Goal: Navigation & Orientation: Find specific page/section

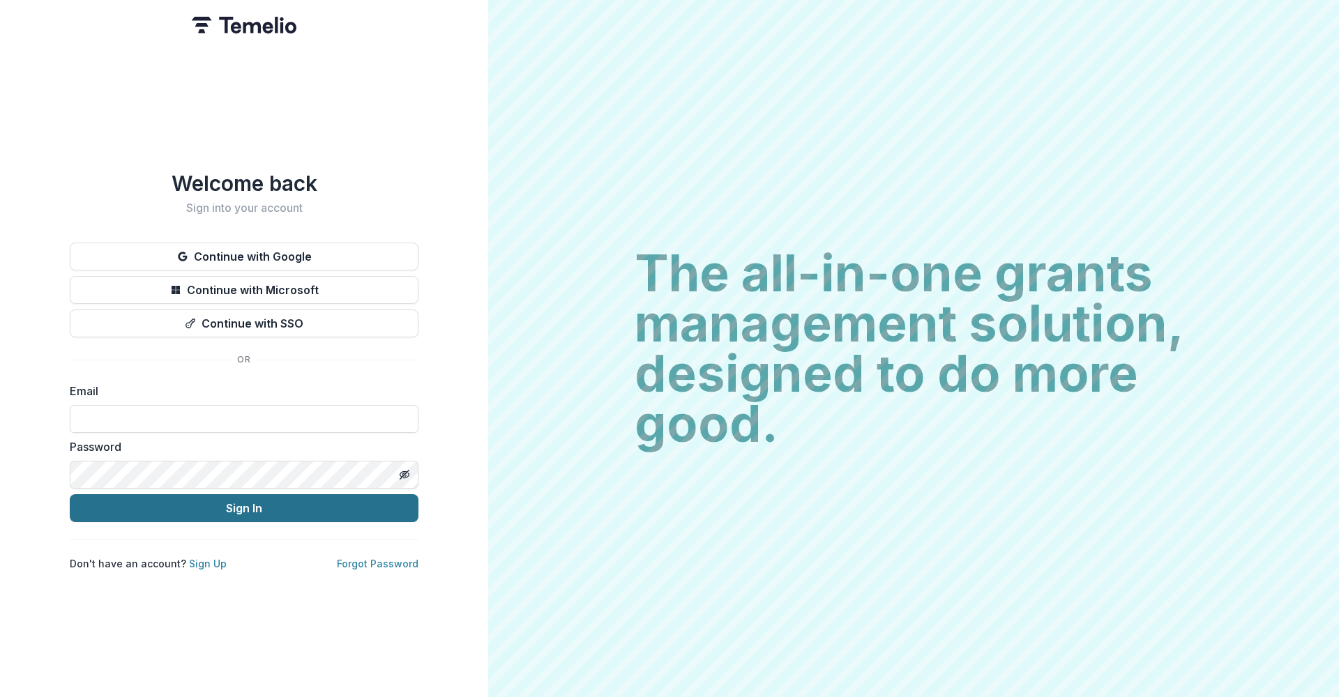
type input "**********"
click at [226, 499] on button "Sign In" at bounding box center [244, 508] width 349 height 28
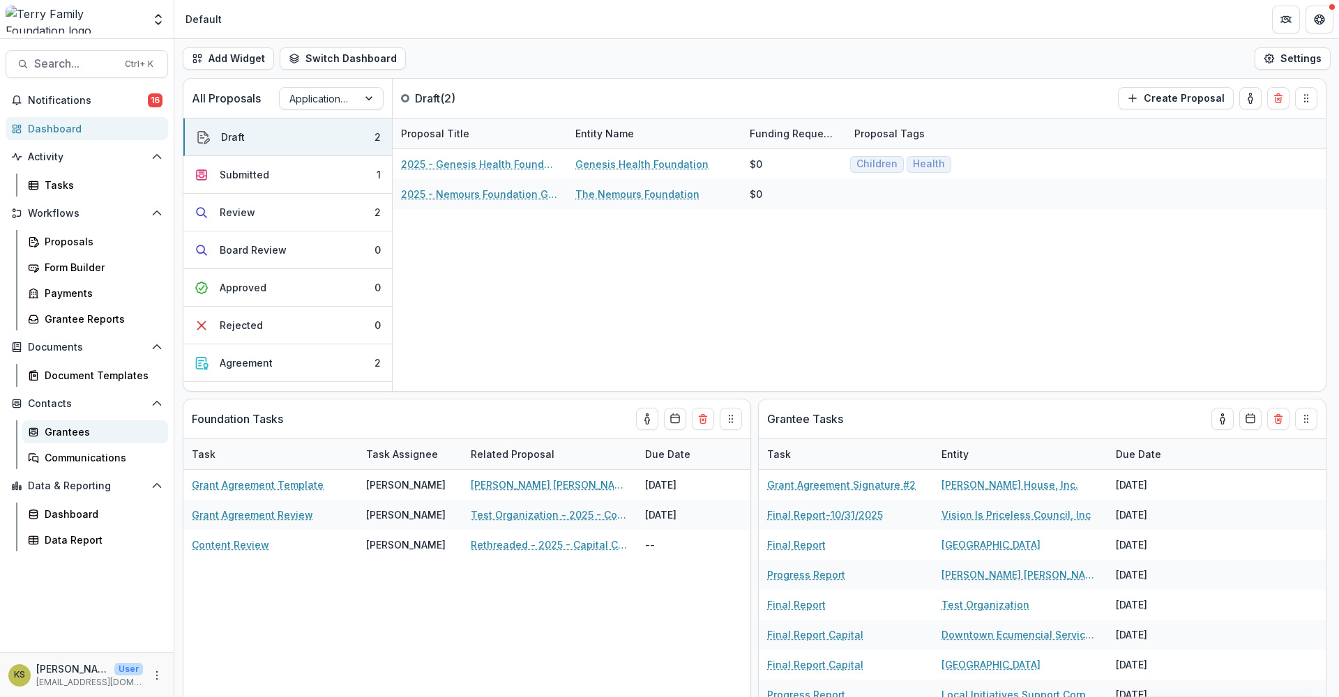
click at [71, 434] on div "Grantees" at bounding box center [101, 432] width 112 height 15
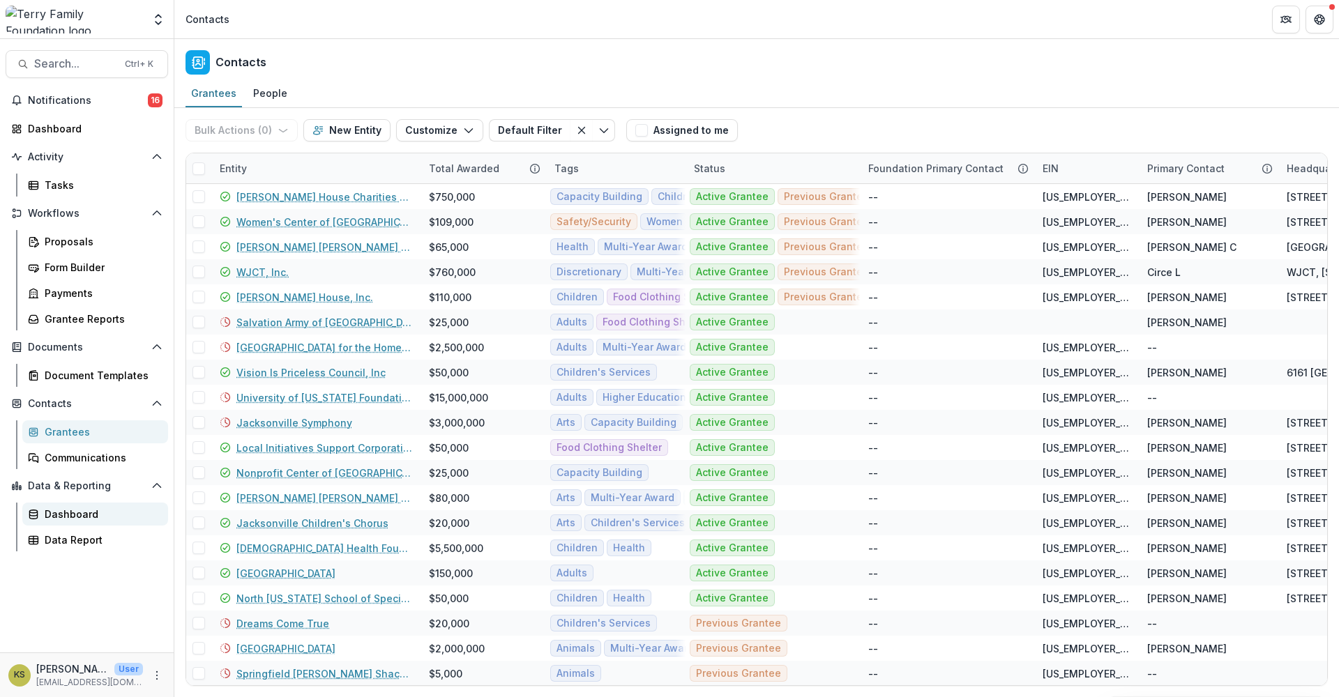
click at [51, 515] on div "Dashboard" at bounding box center [101, 514] width 112 height 15
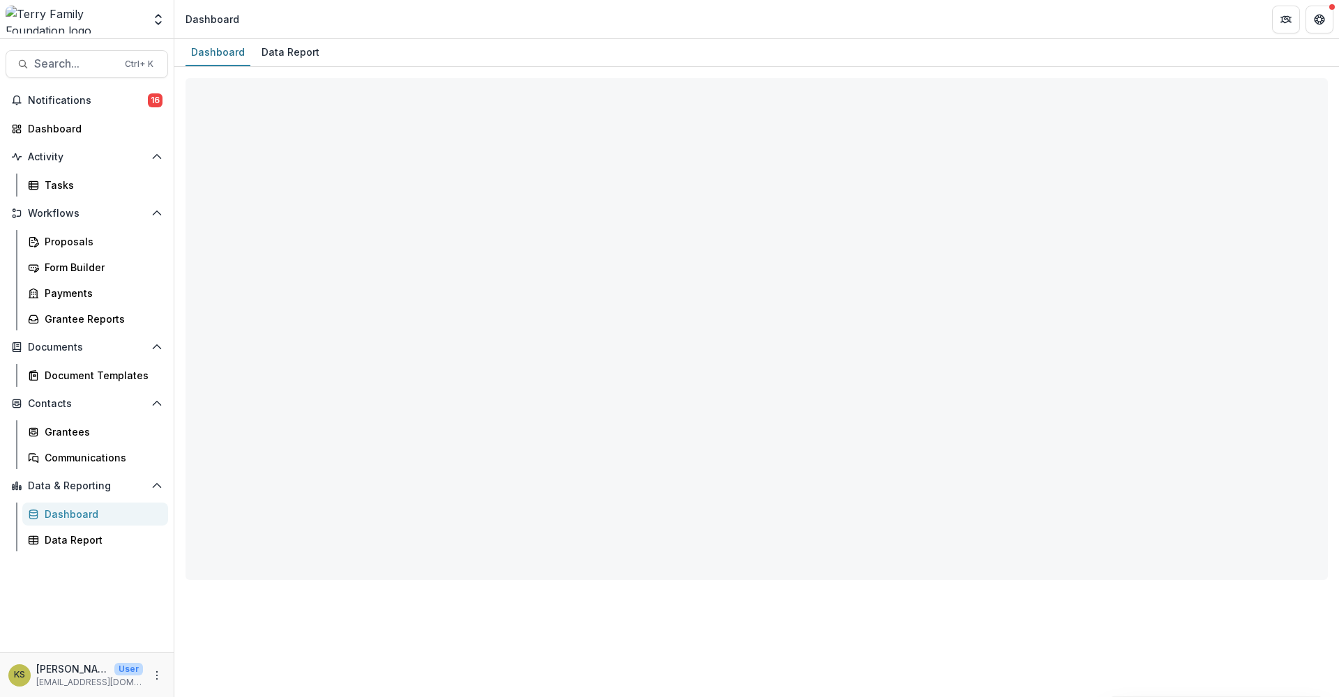
select select "**********"
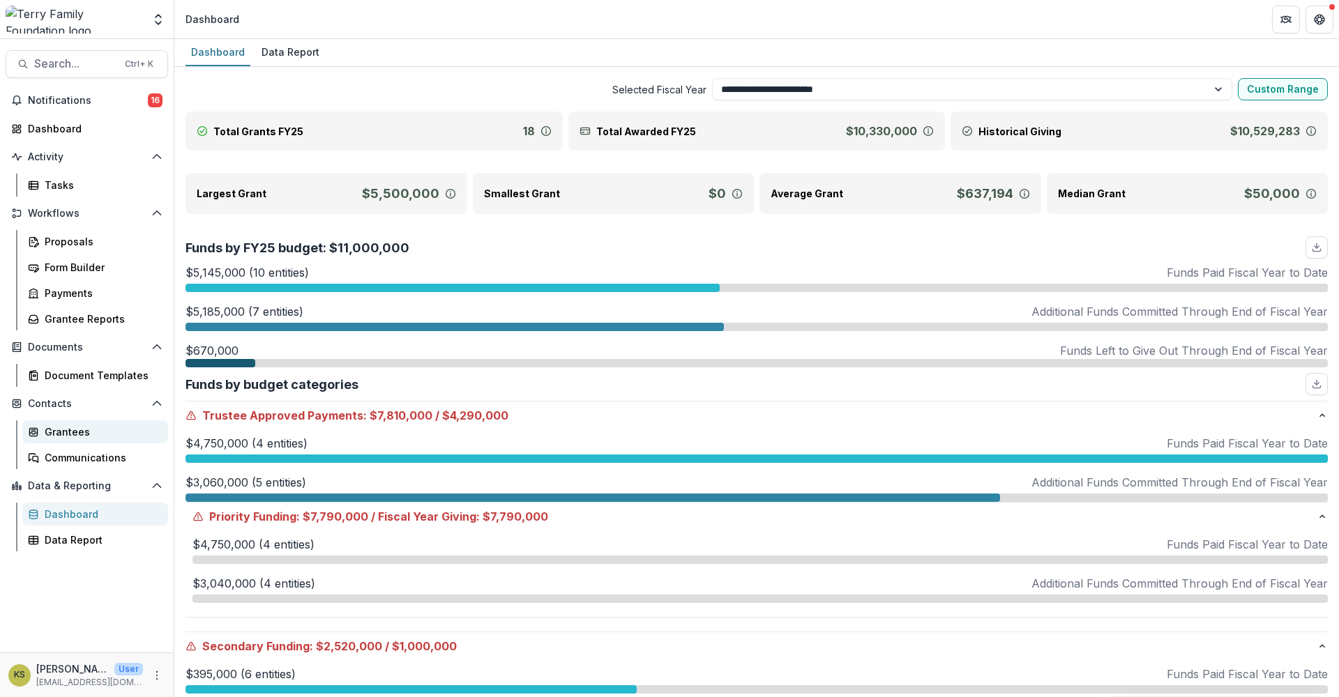
click at [66, 431] on div "Grantees" at bounding box center [101, 432] width 112 height 15
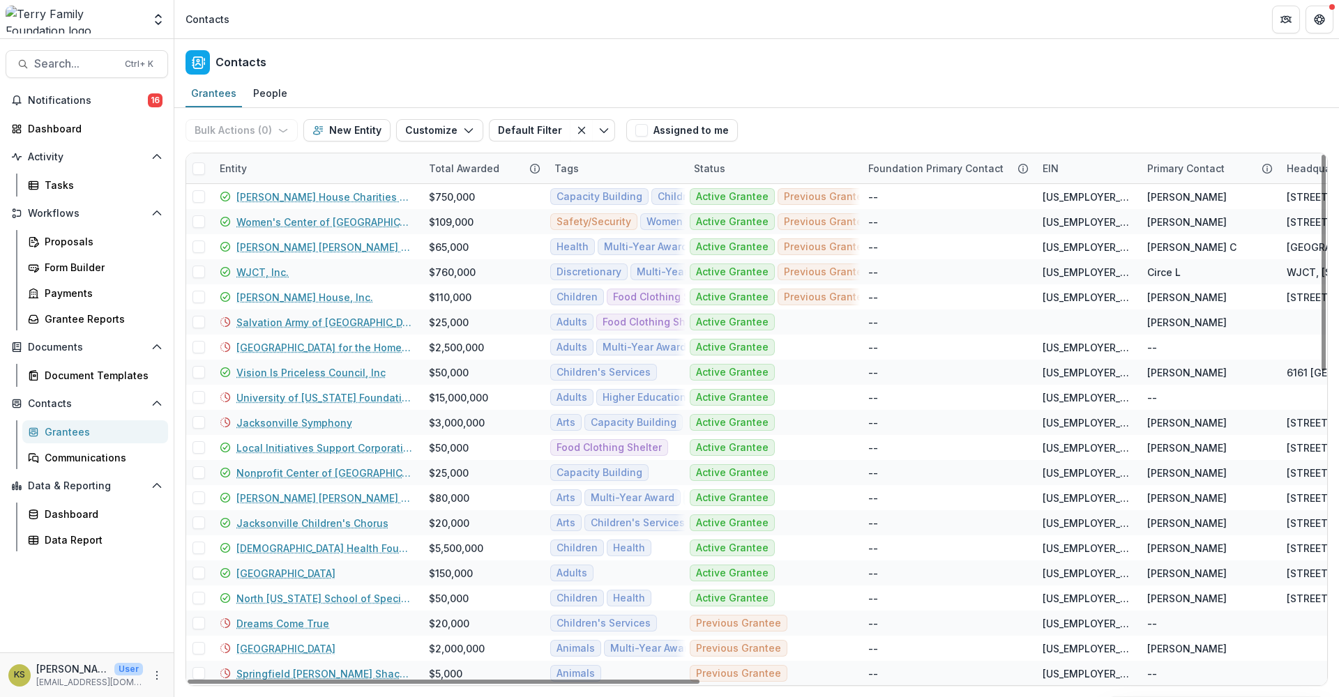
click at [259, 160] on div "Entity" at bounding box center [315, 168] width 209 height 30
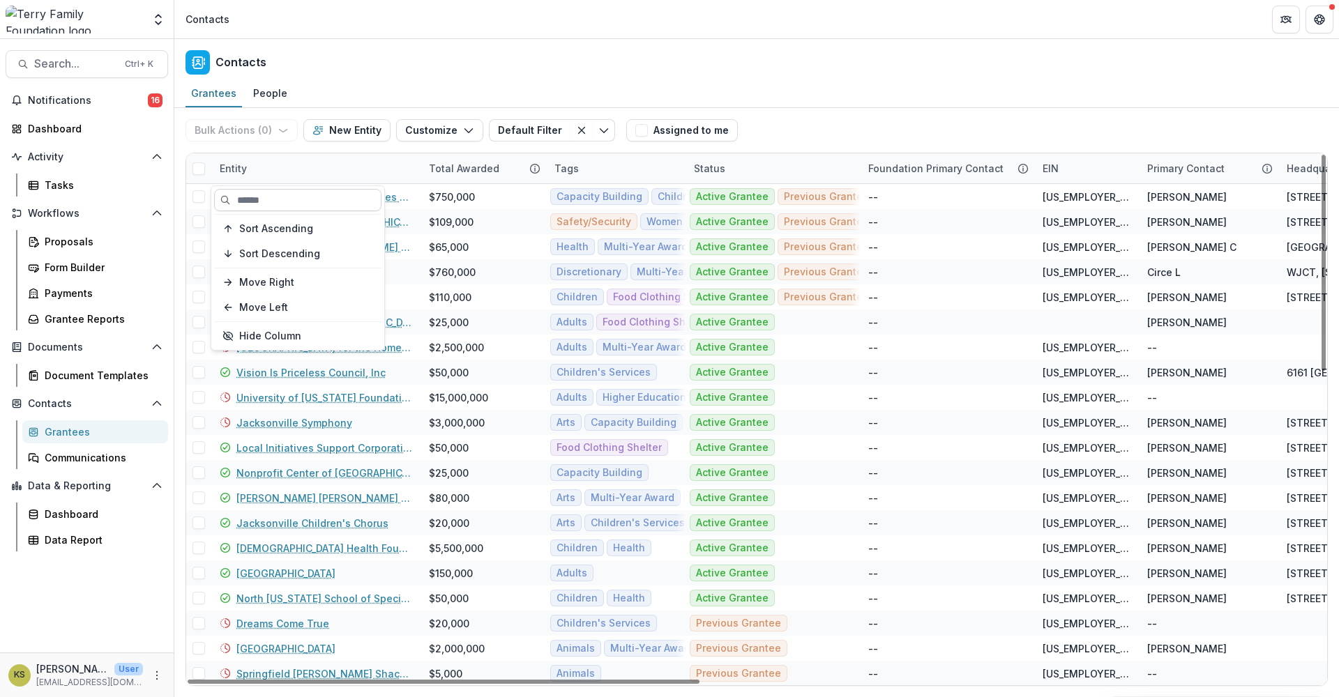
click at [256, 195] on input at bounding box center [297, 200] width 167 height 22
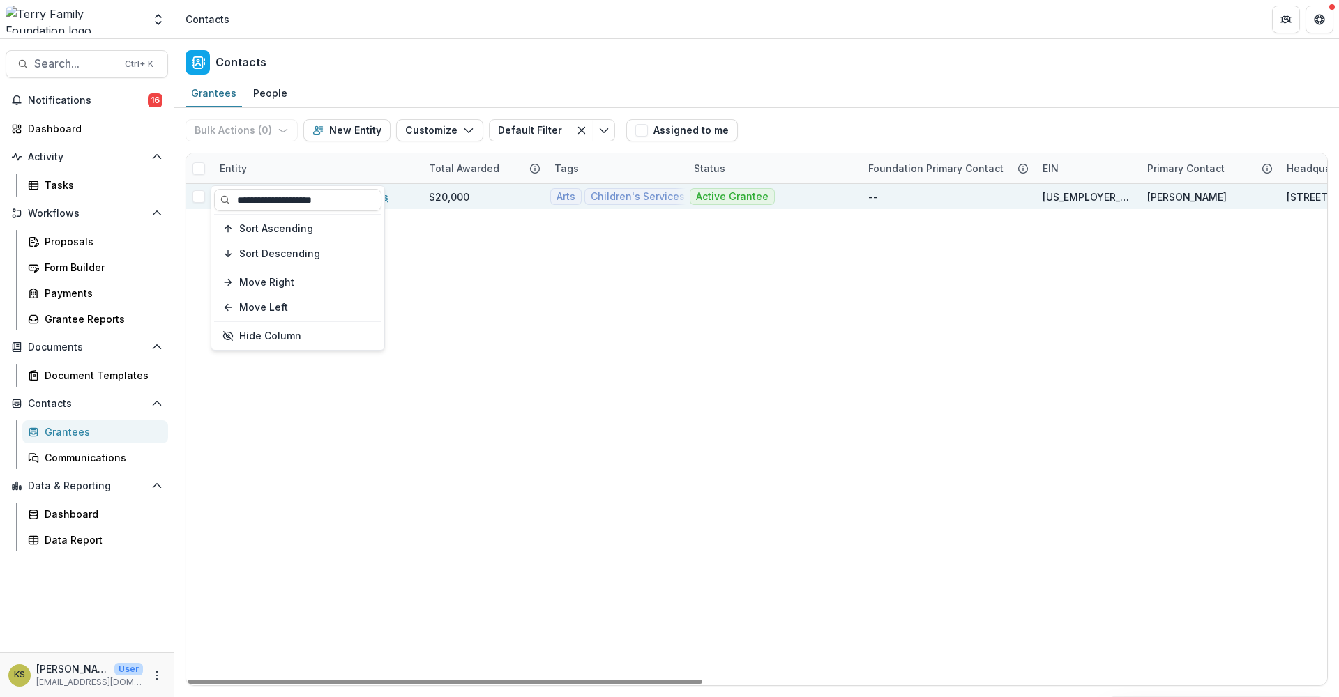
type input "**********"
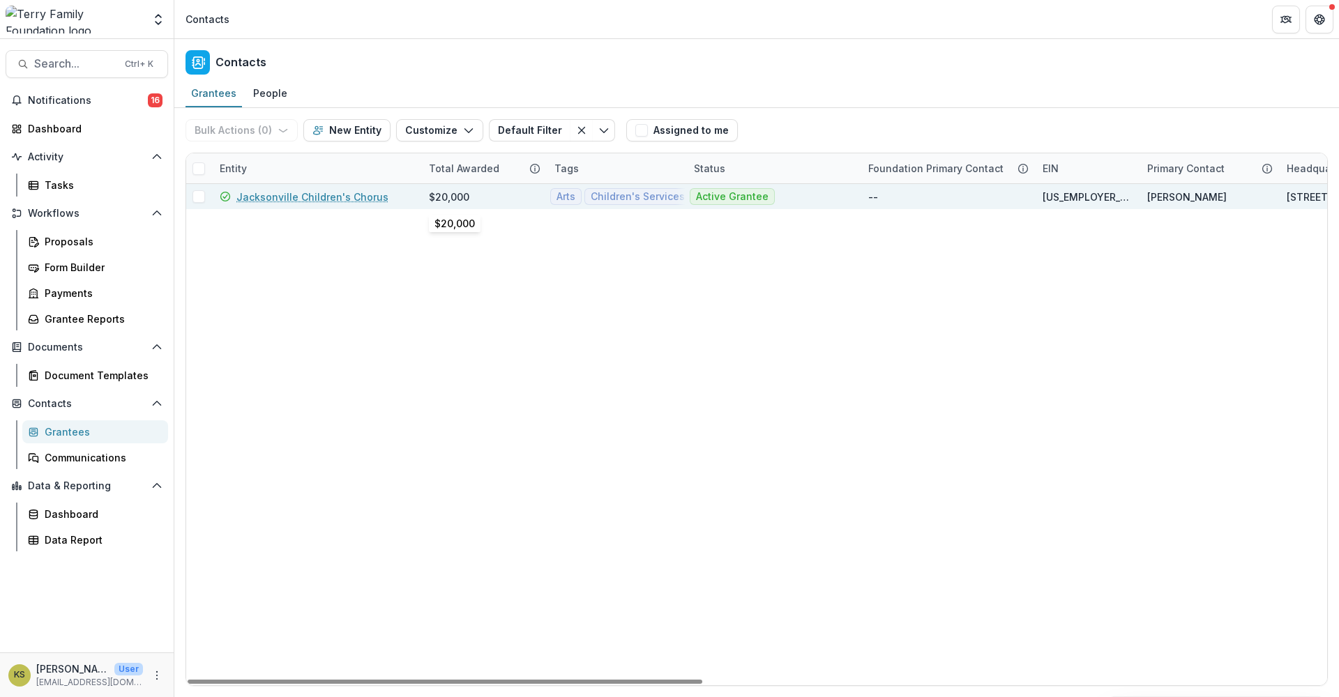
click at [458, 193] on div "$20,000" at bounding box center [449, 197] width 40 height 15
click at [360, 197] on link "Jacksonville Children's Chorus" at bounding box center [312, 197] width 152 height 15
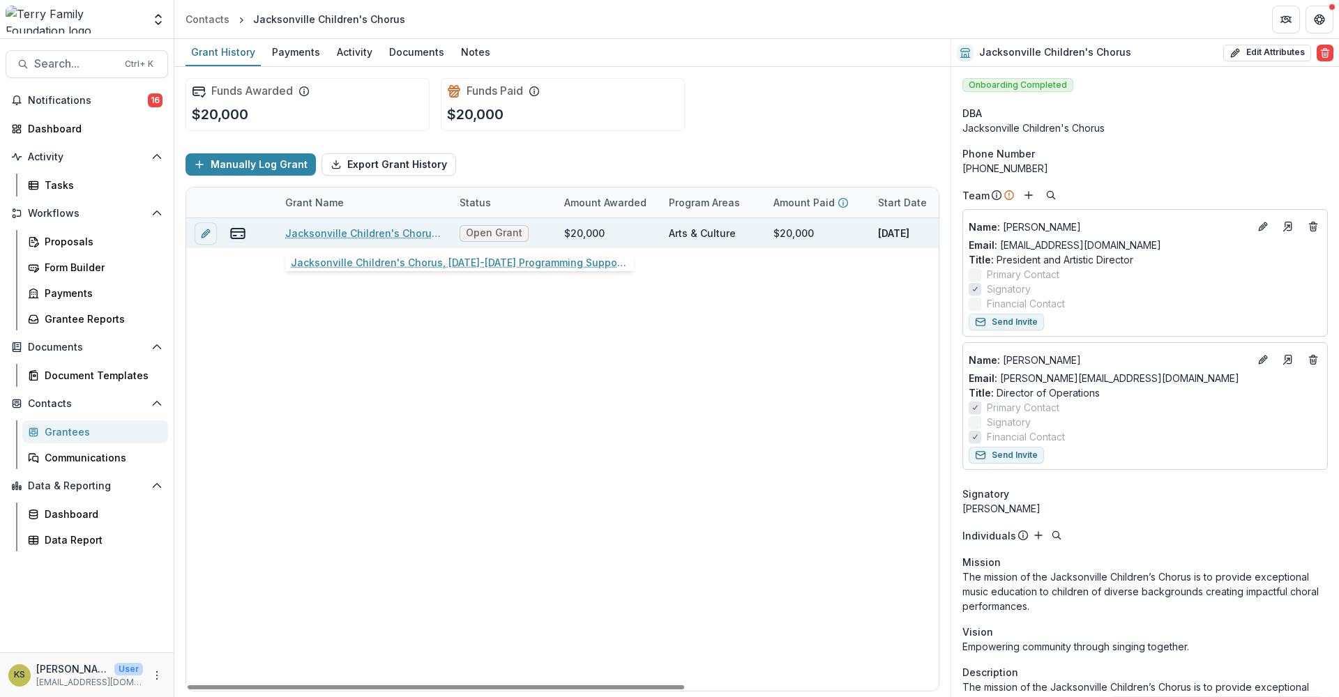
click at [383, 231] on link "Jacksonville Children's Chorus, 2024-2025 Programming Support , 20000, Arts, Ch…" at bounding box center [364, 233] width 158 height 15
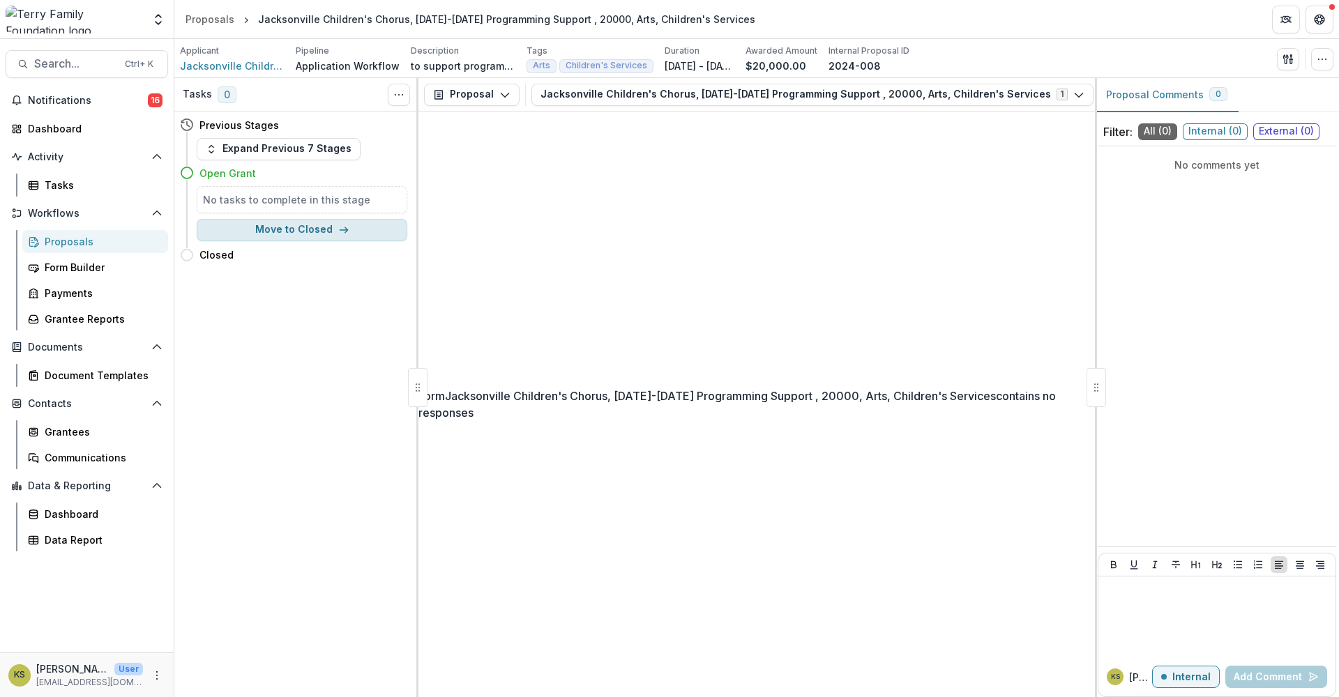
click at [290, 232] on button "Move to Closed" at bounding box center [302, 230] width 211 height 22
select select "******"
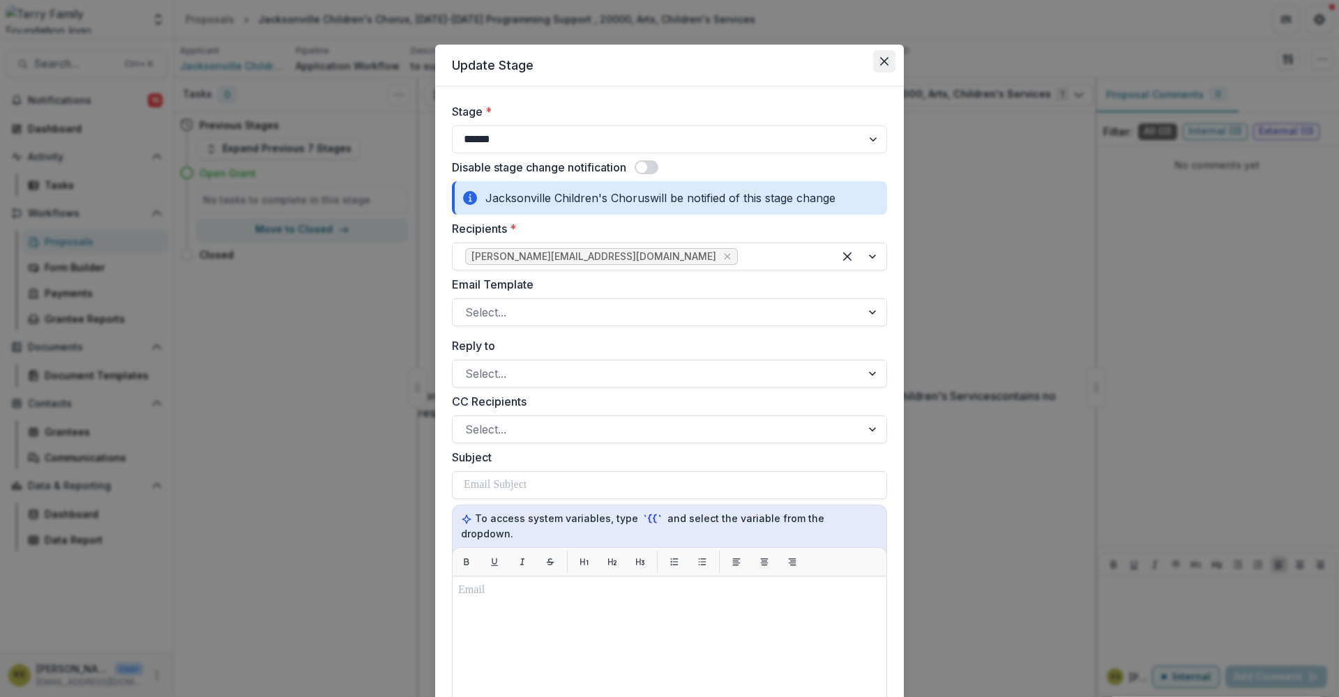
click at [876, 64] on button "Close" at bounding box center [884, 61] width 22 height 22
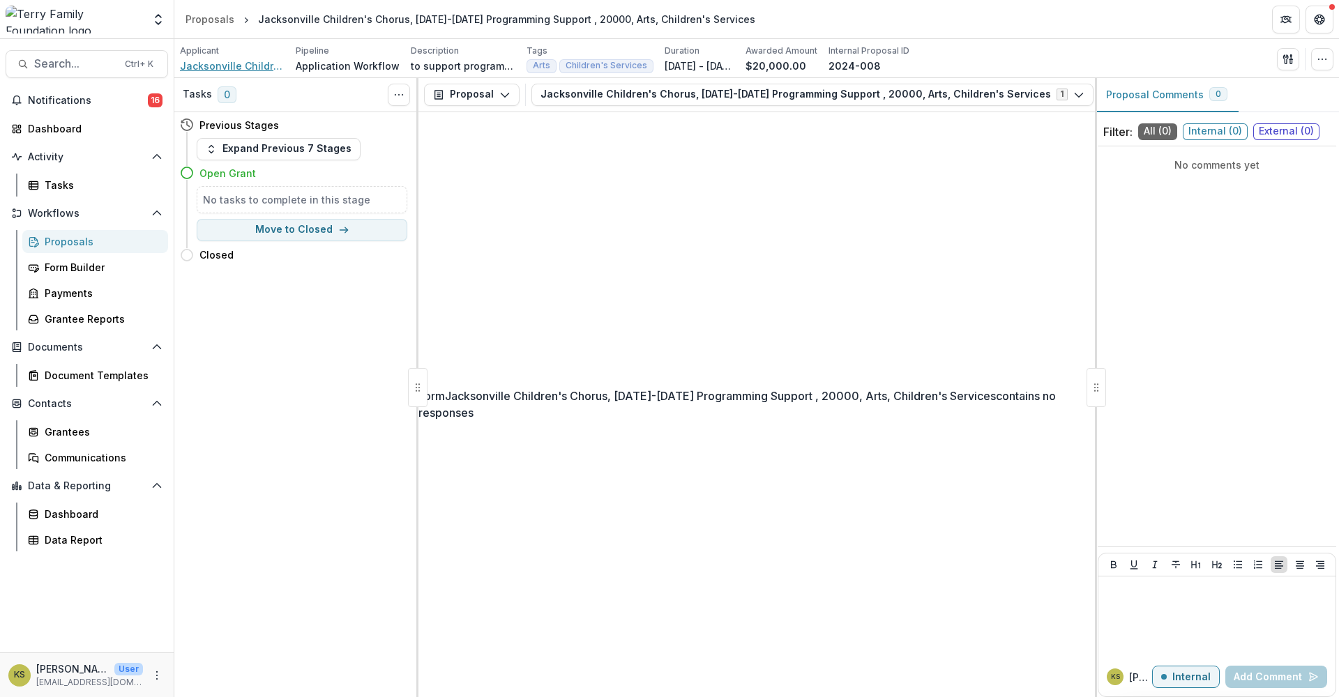
click at [259, 59] on span "Jacksonville Children's Chorus" at bounding box center [232, 66] width 105 height 15
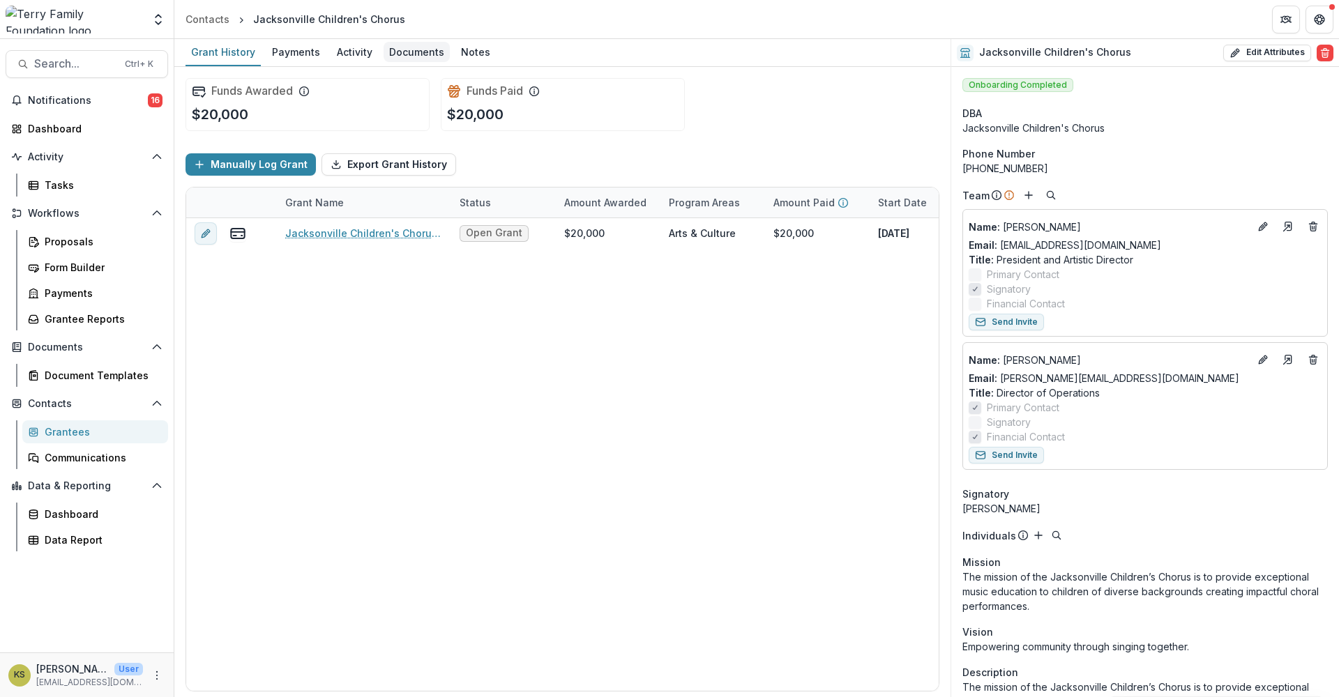
click at [392, 47] on div "Documents" at bounding box center [416, 52] width 66 height 20
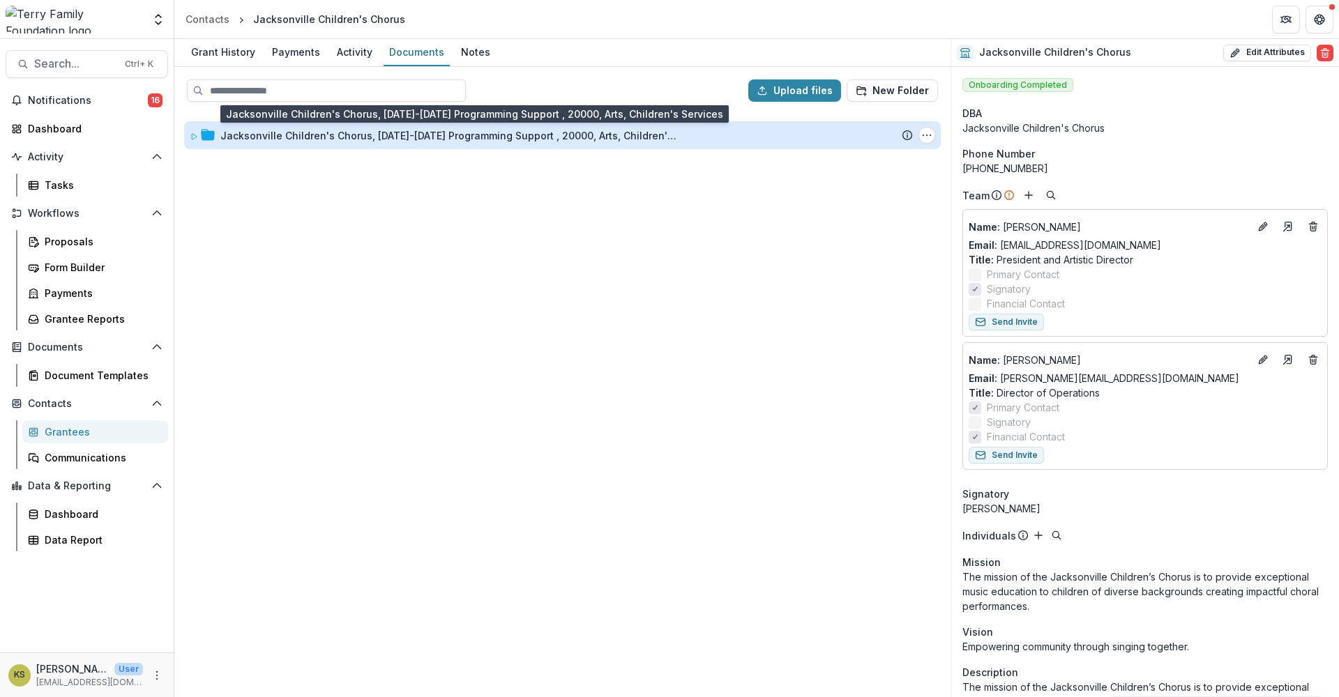
click at [429, 137] on div "Jacksonville Children's Chorus, 2024-2025 Programming Support , 20000, Arts, Ch…" at bounding box center [450, 135] width 460 height 15
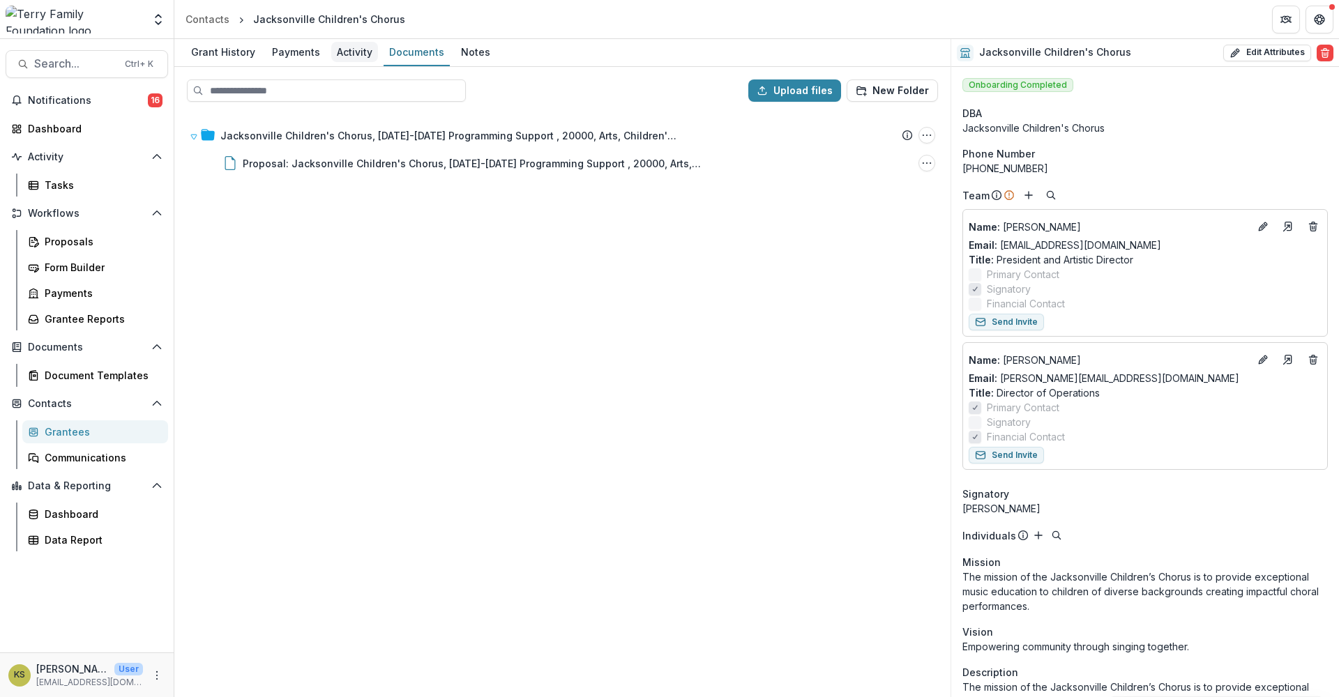
click at [337, 49] on div "Activity" at bounding box center [354, 52] width 47 height 20
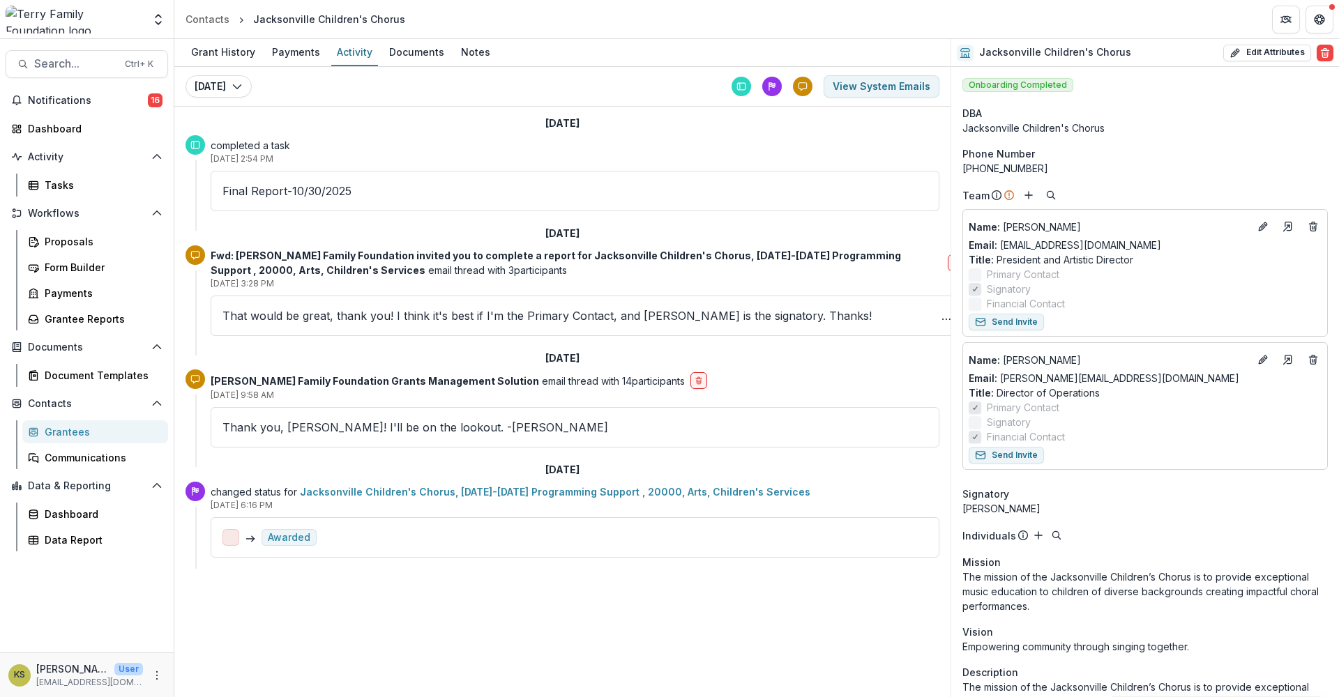
click at [329, 192] on p "Final Report-10/30/2025" at bounding box center [574, 191] width 705 height 17
click at [407, 45] on div "Documents" at bounding box center [416, 52] width 66 height 20
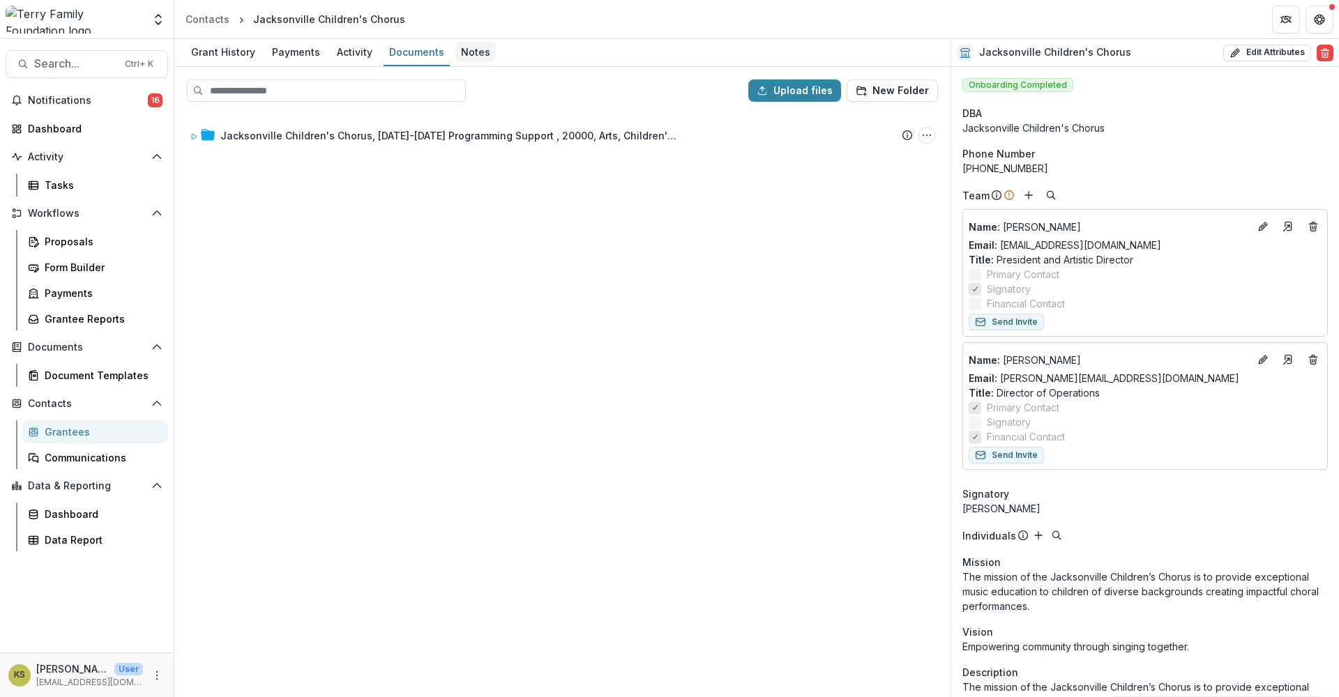
click at [459, 50] on div "Notes" at bounding box center [475, 52] width 40 height 20
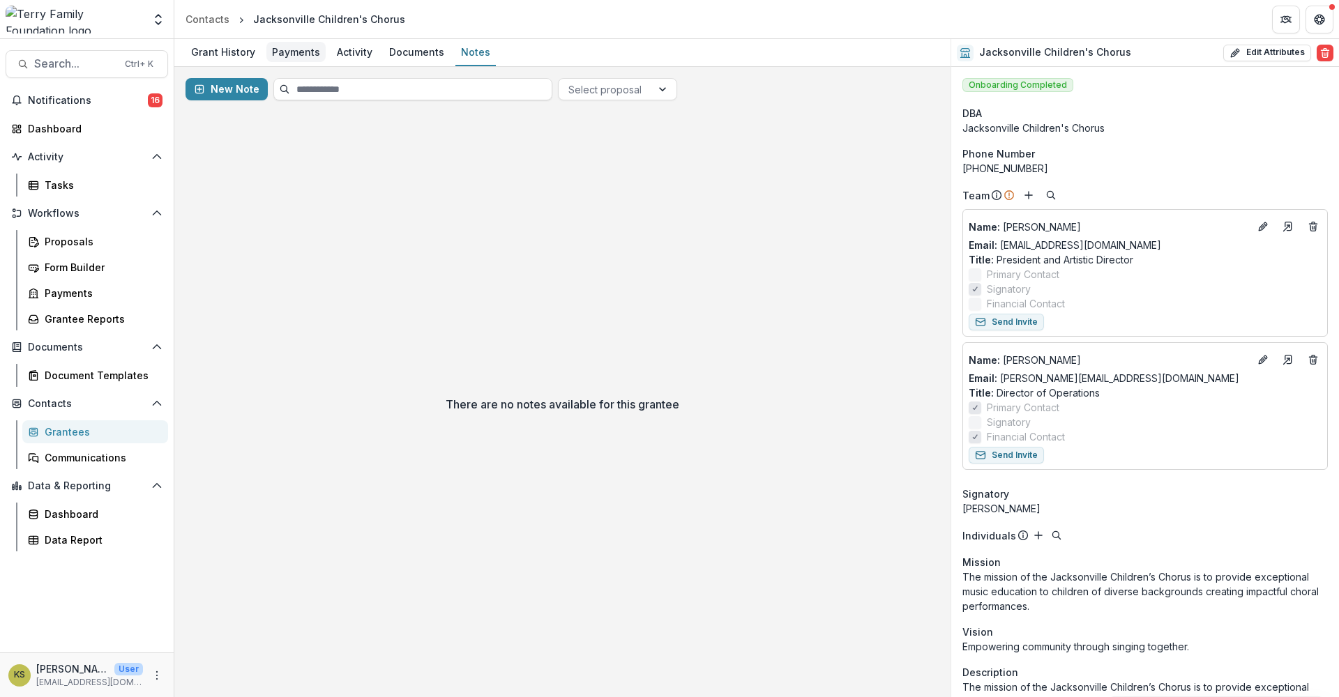
click at [296, 49] on div "Payments" at bounding box center [295, 52] width 59 height 20
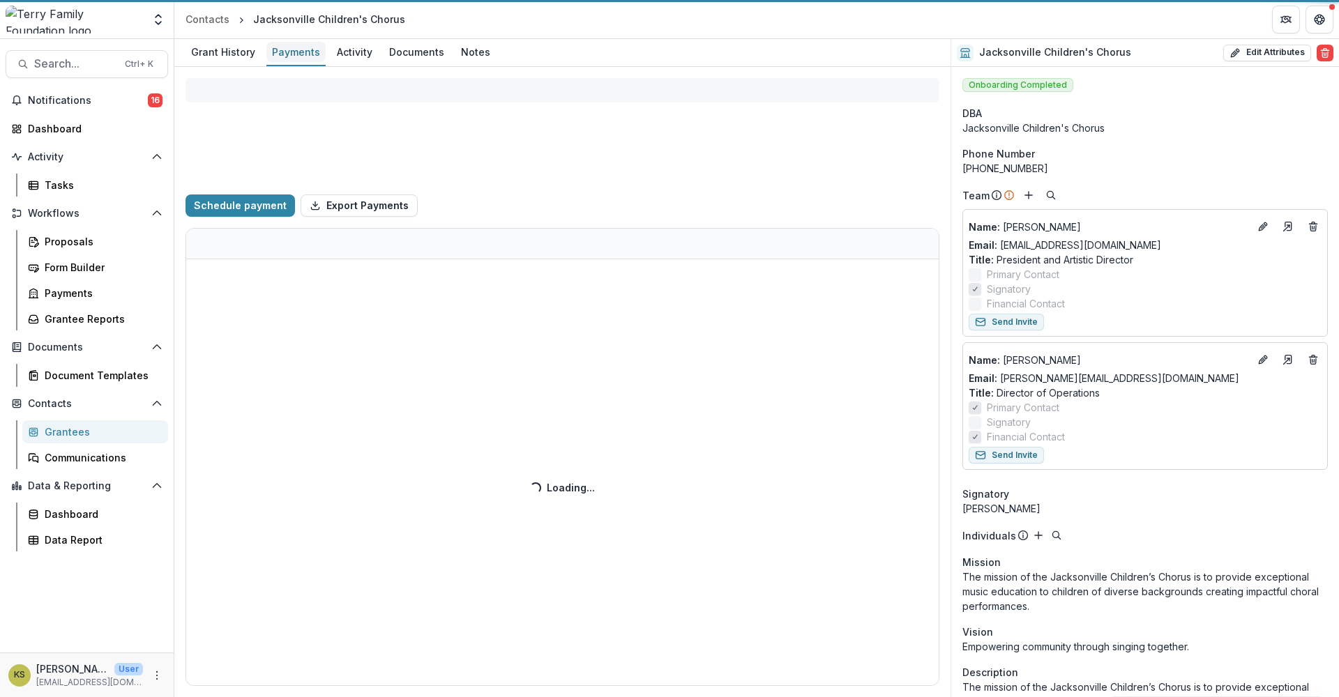
select select "****"
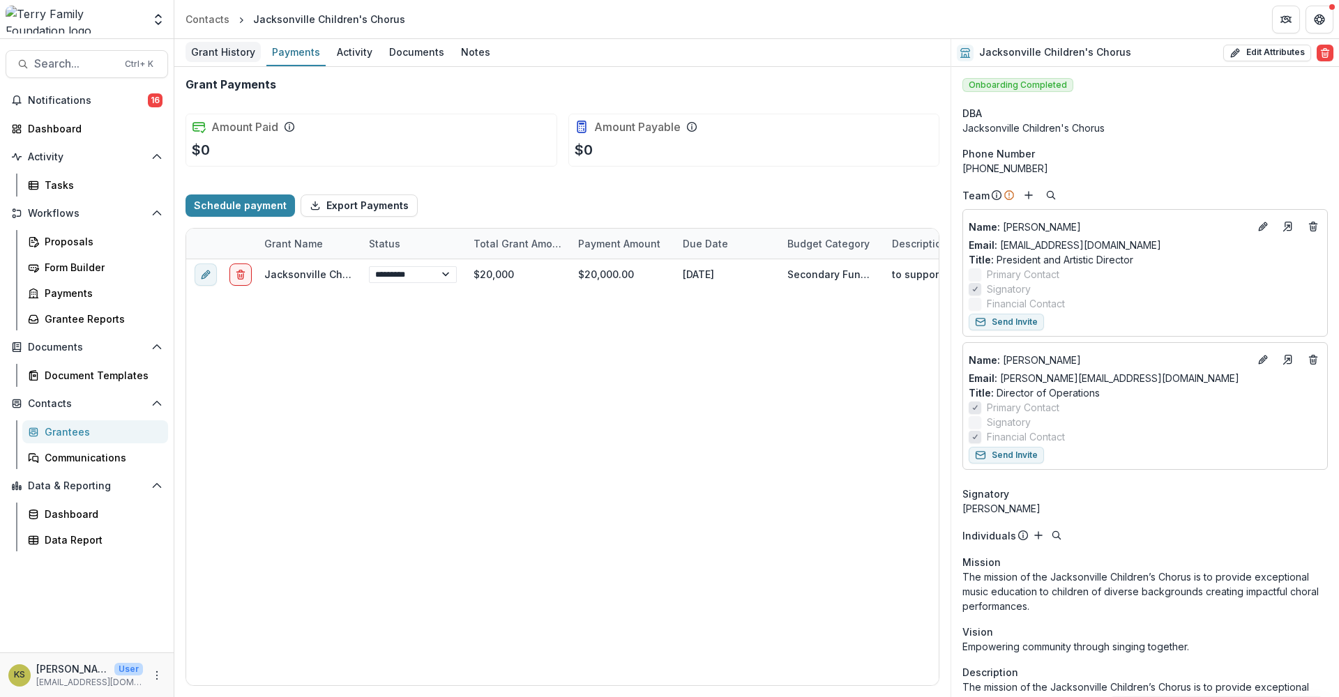
click at [245, 49] on div "Grant History" at bounding box center [222, 52] width 75 height 20
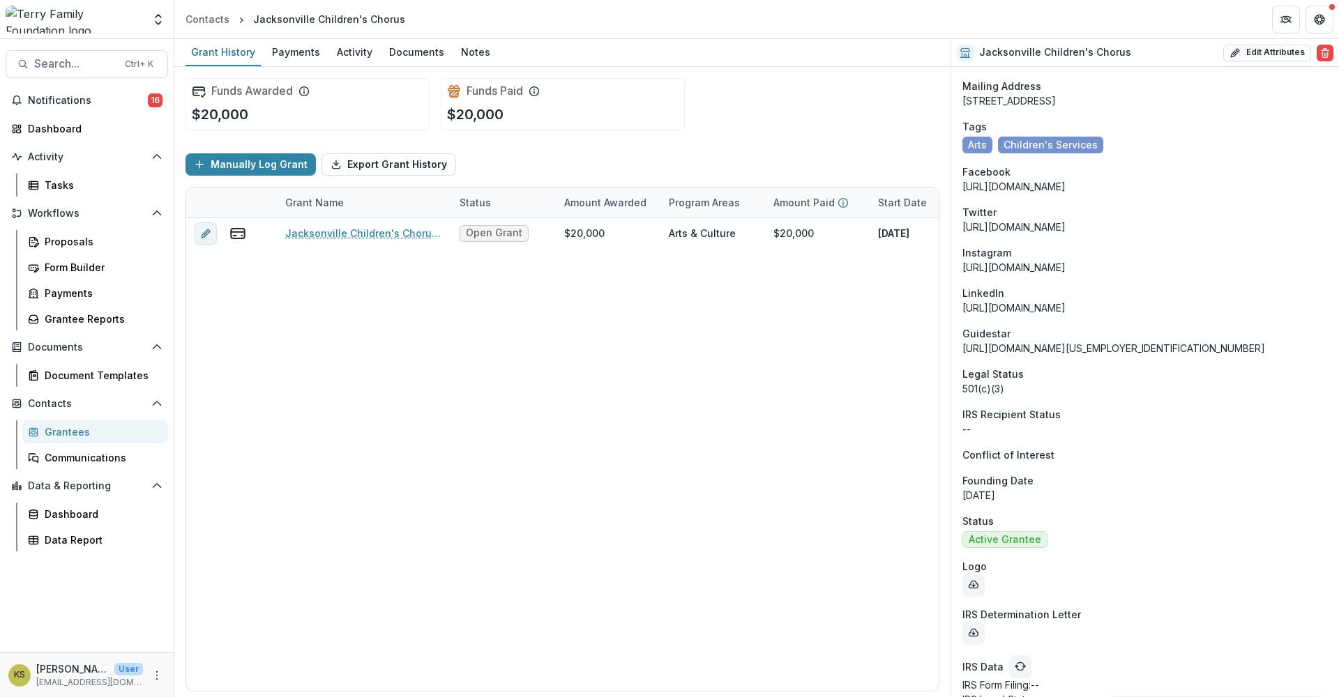
scroll to position [988, 0]
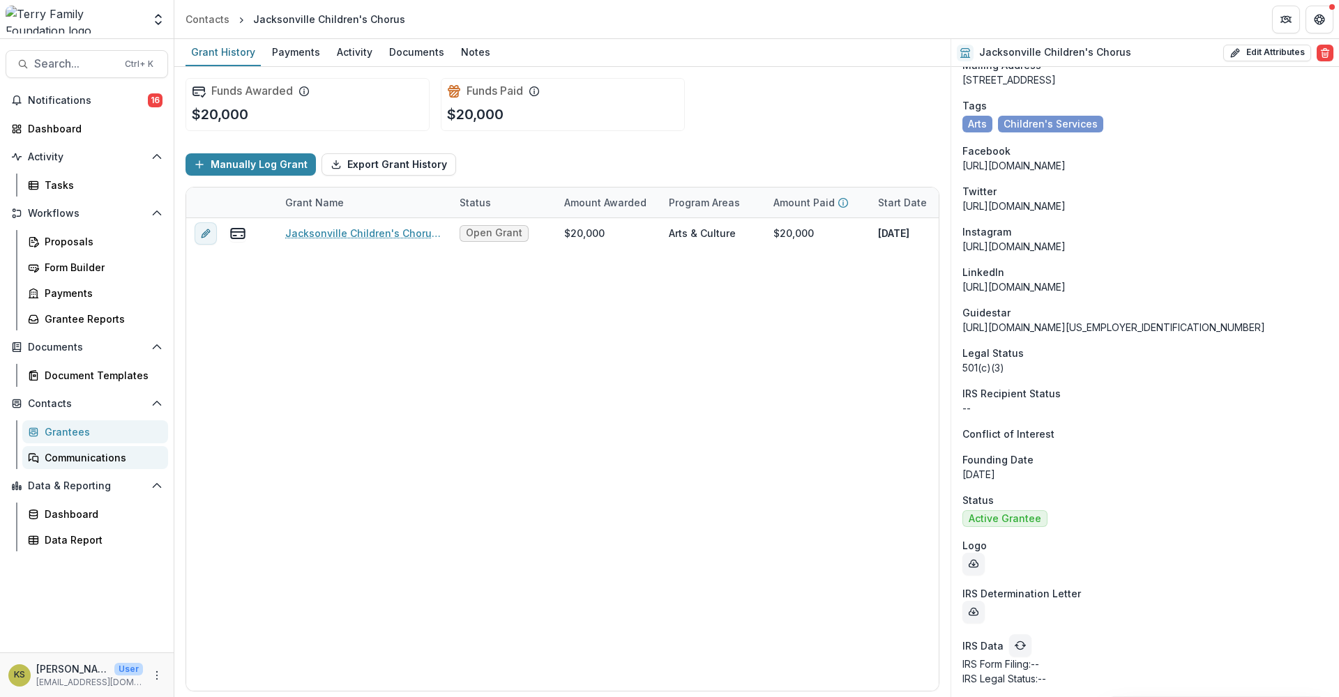
click at [101, 459] on div "Communications" at bounding box center [101, 457] width 112 height 15
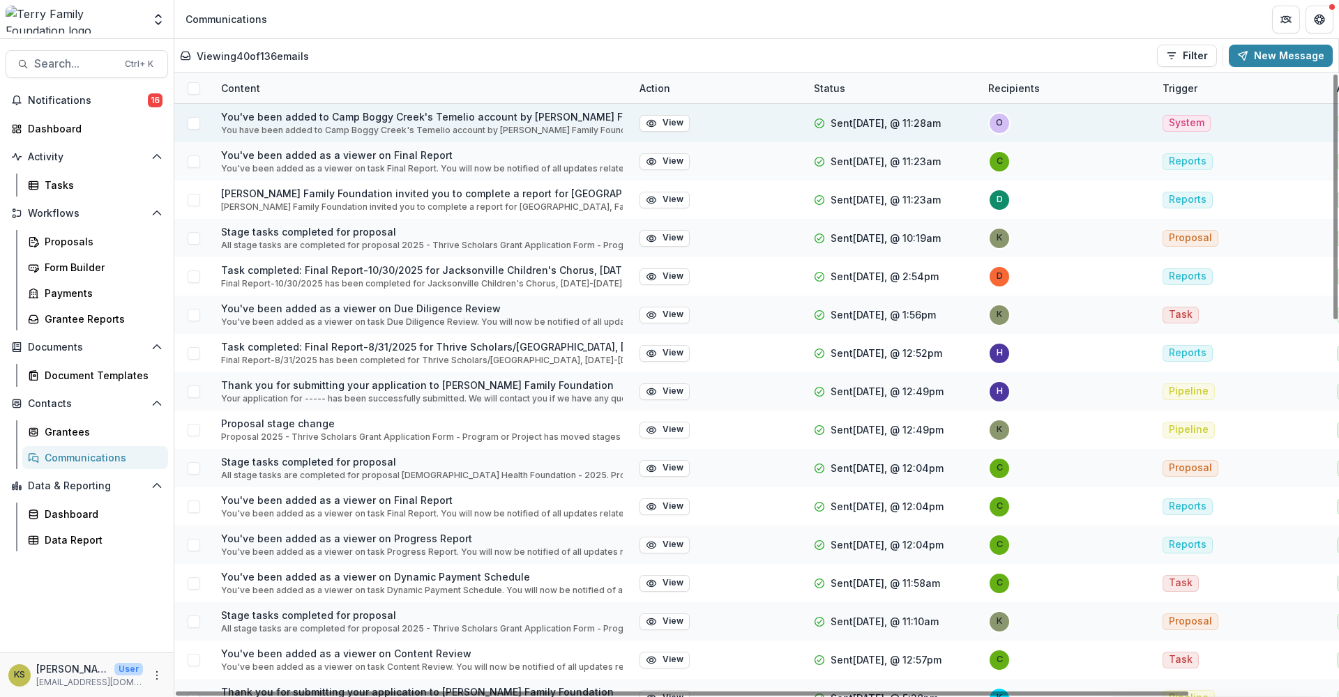
click at [372, 128] on p "You have been added to Camp Boggy Creek's Temelio account by Terry Family Found…" at bounding box center [422, 130] width 402 height 13
click at [671, 125] on button "View" at bounding box center [664, 123] width 50 height 17
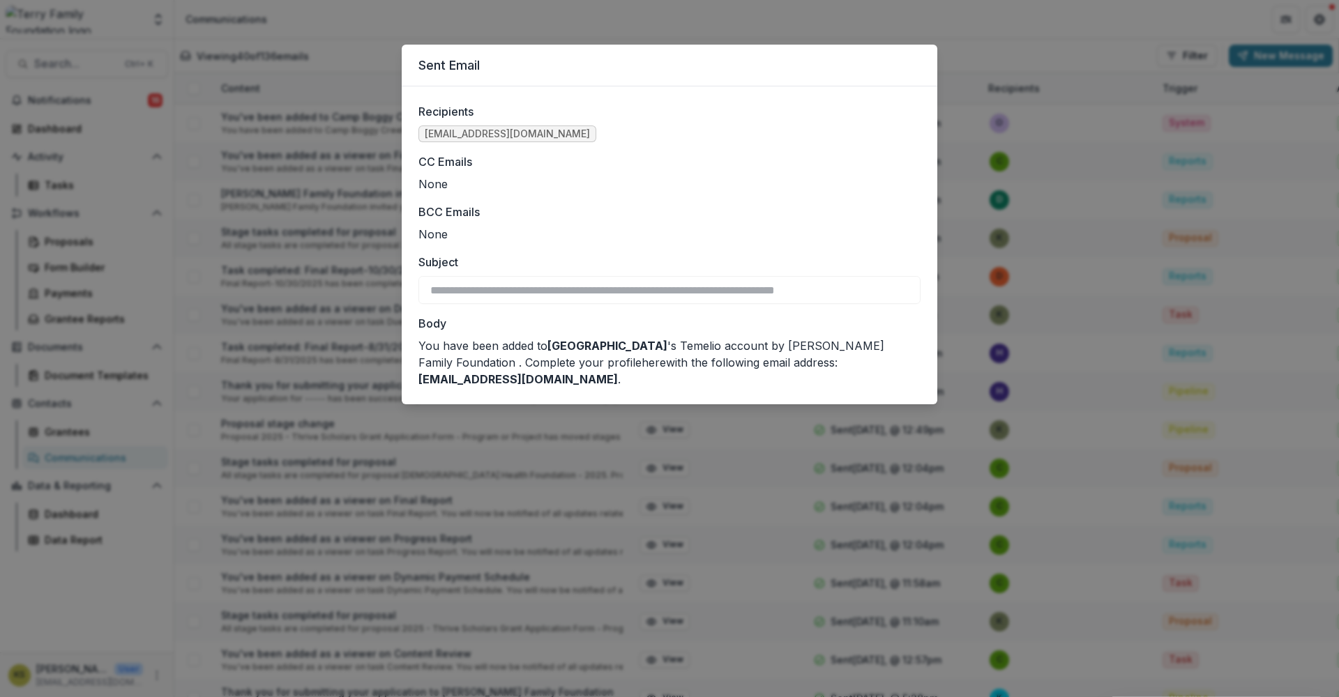
click at [1111, 174] on div "**********" at bounding box center [669, 348] width 1339 height 697
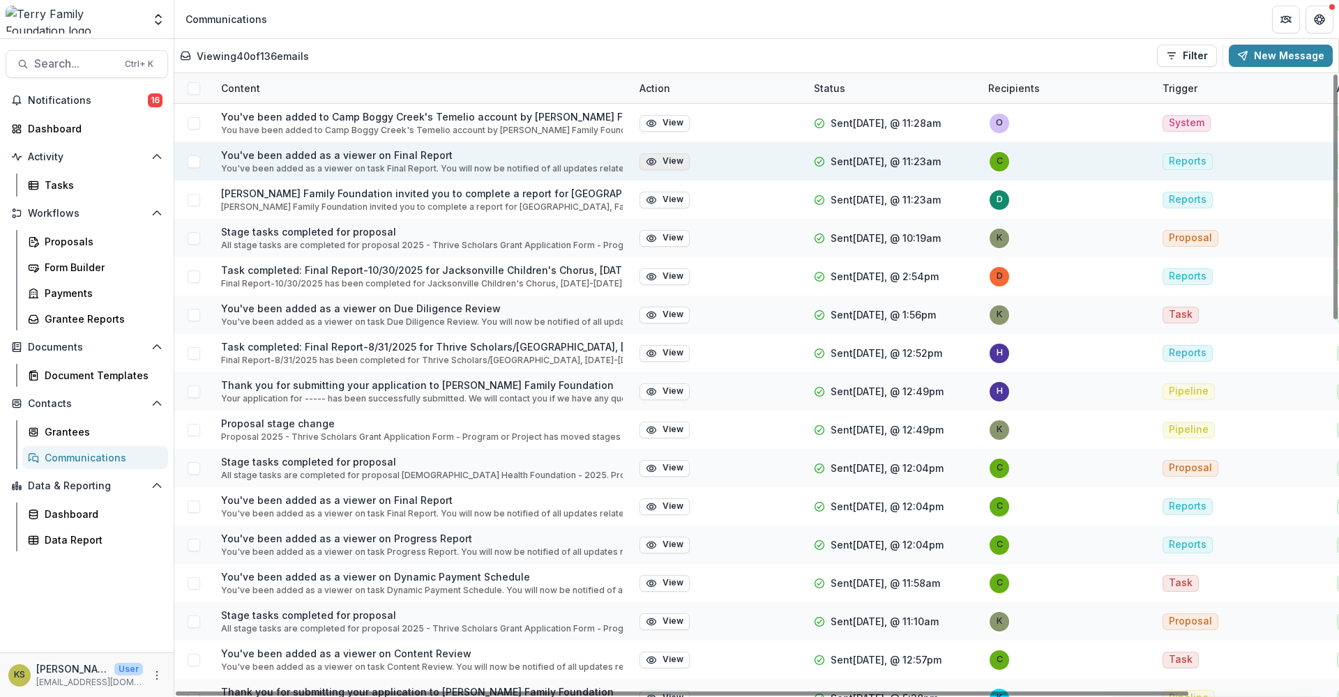
click at [682, 164] on button "View" at bounding box center [664, 161] width 50 height 17
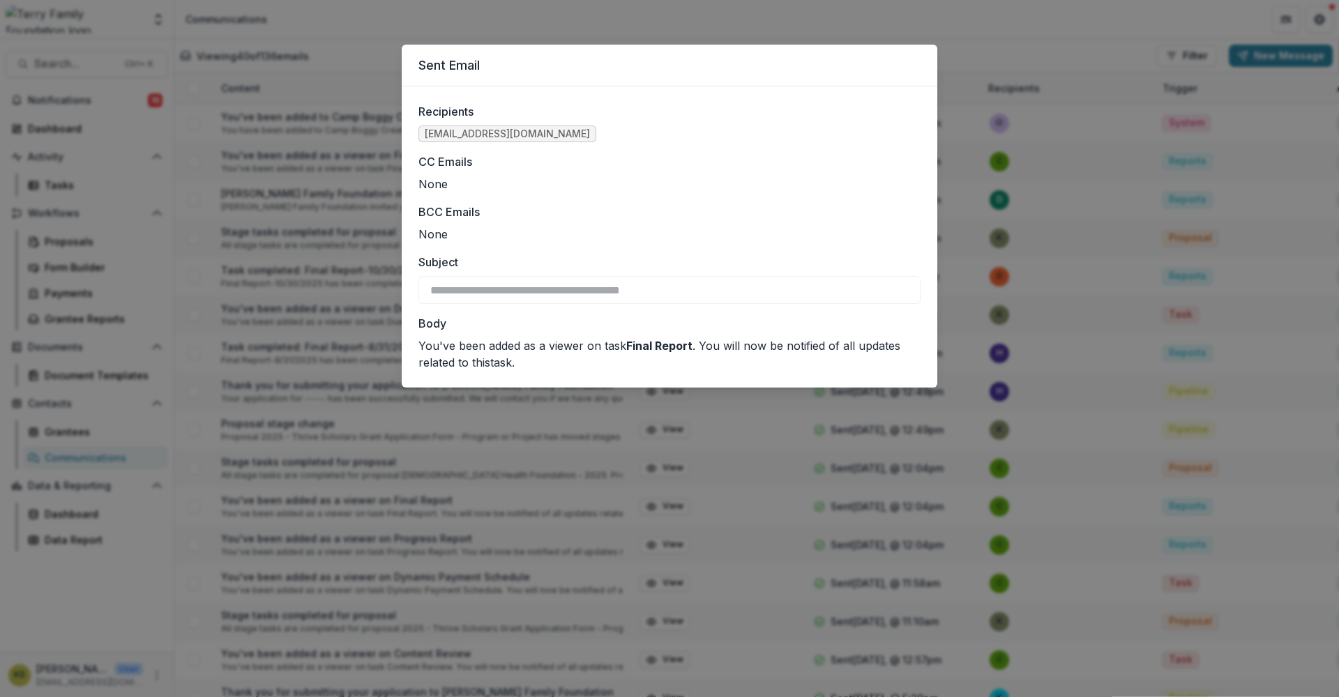
click at [580, 435] on div "**********" at bounding box center [669, 348] width 1339 height 697
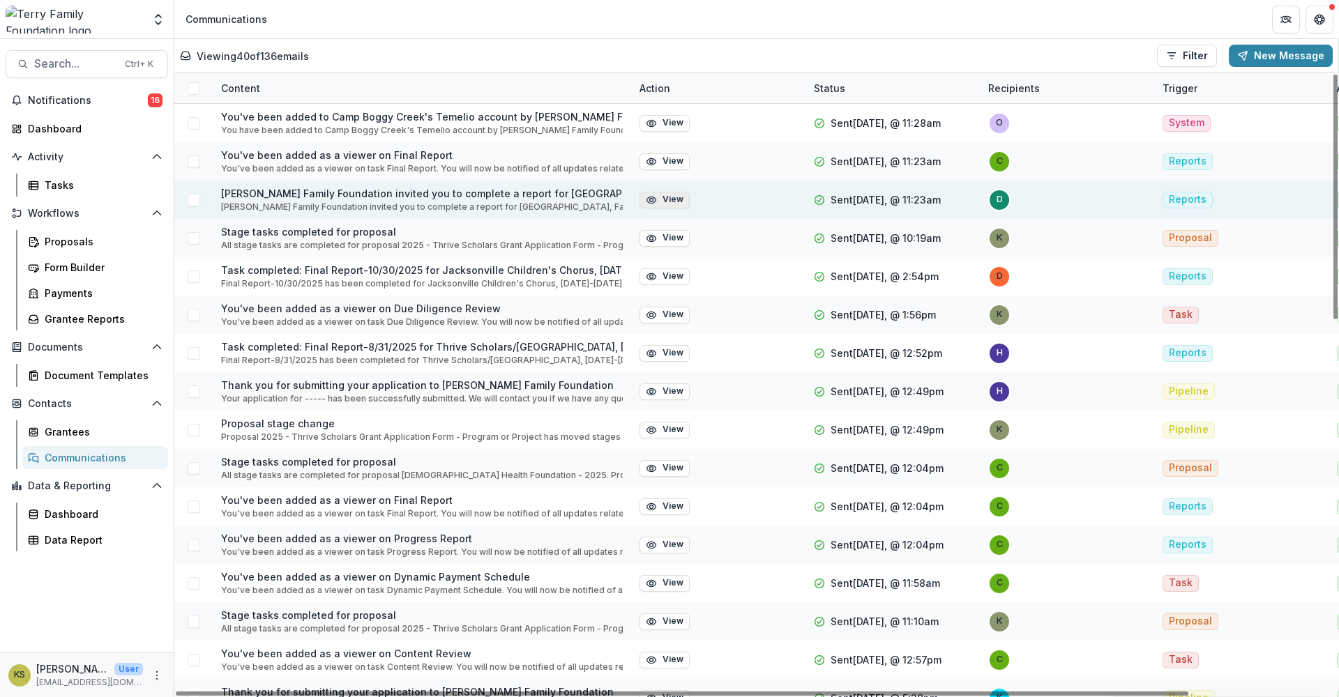
click at [679, 203] on button "View" at bounding box center [664, 200] width 50 height 17
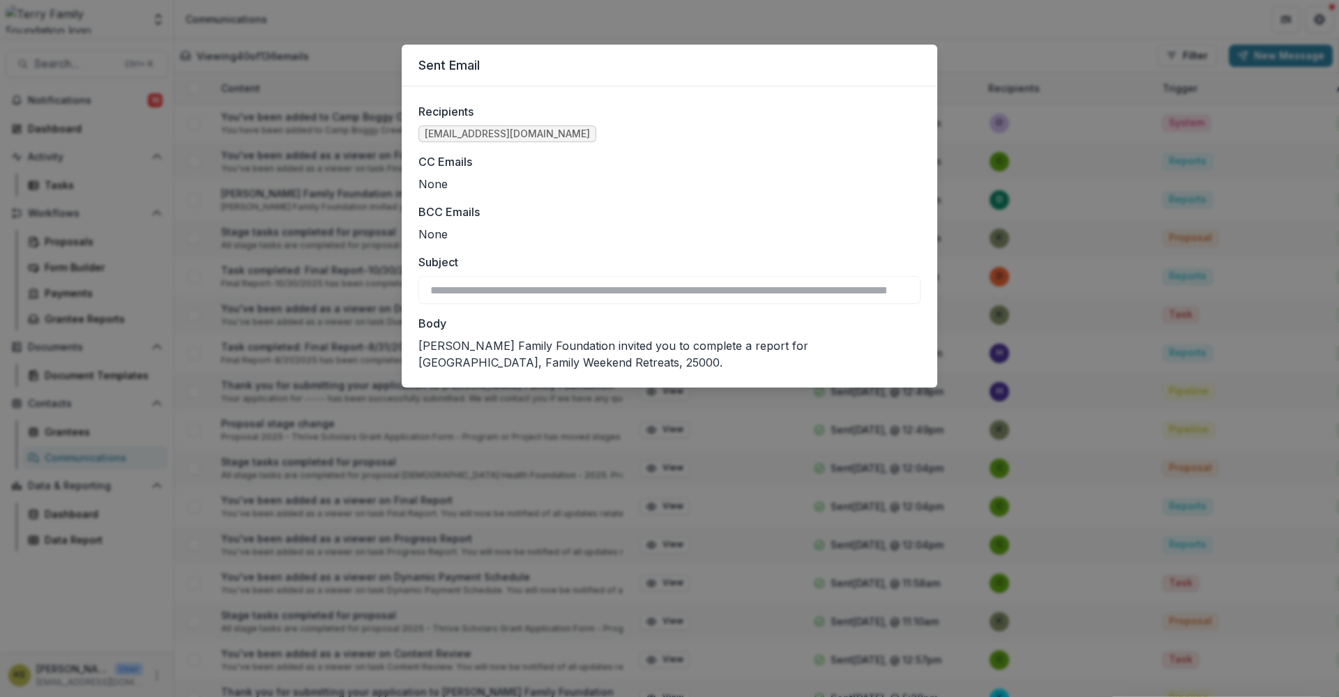
click at [381, 241] on div "**********" at bounding box center [669, 348] width 1339 height 697
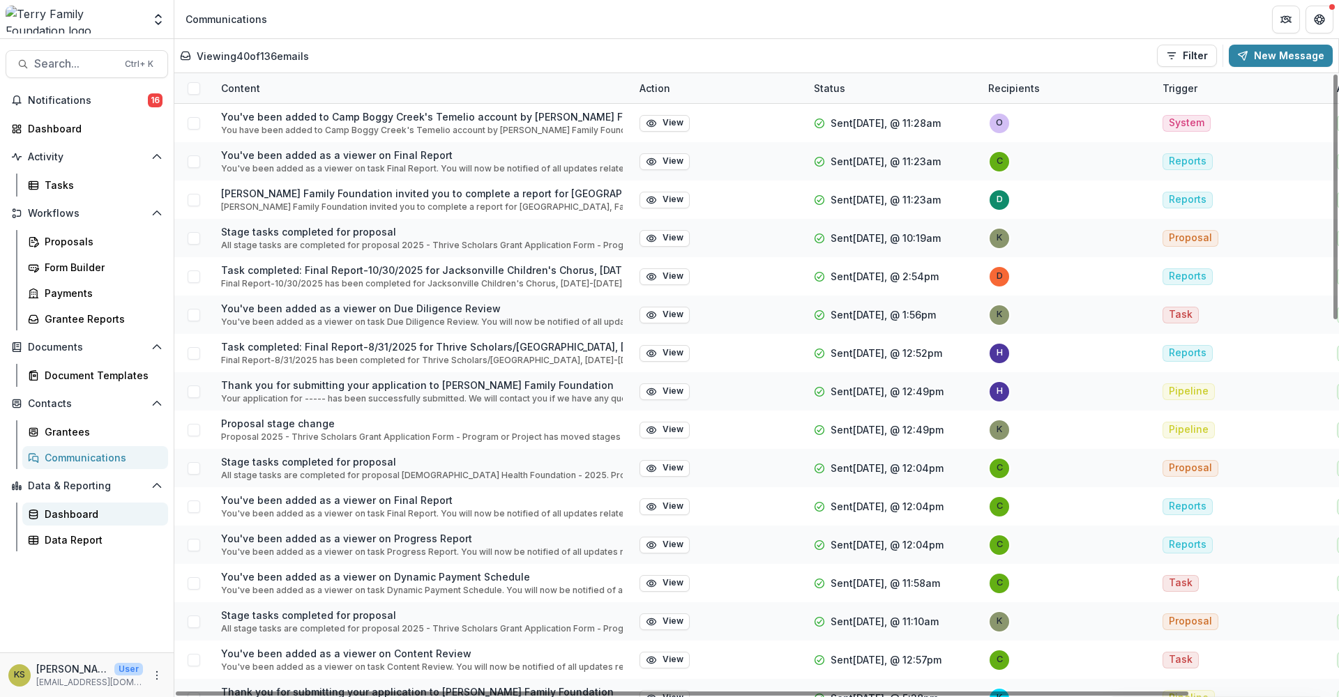
click at [79, 510] on div "Dashboard" at bounding box center [101, 514] width 112 height 15
select select "**********"
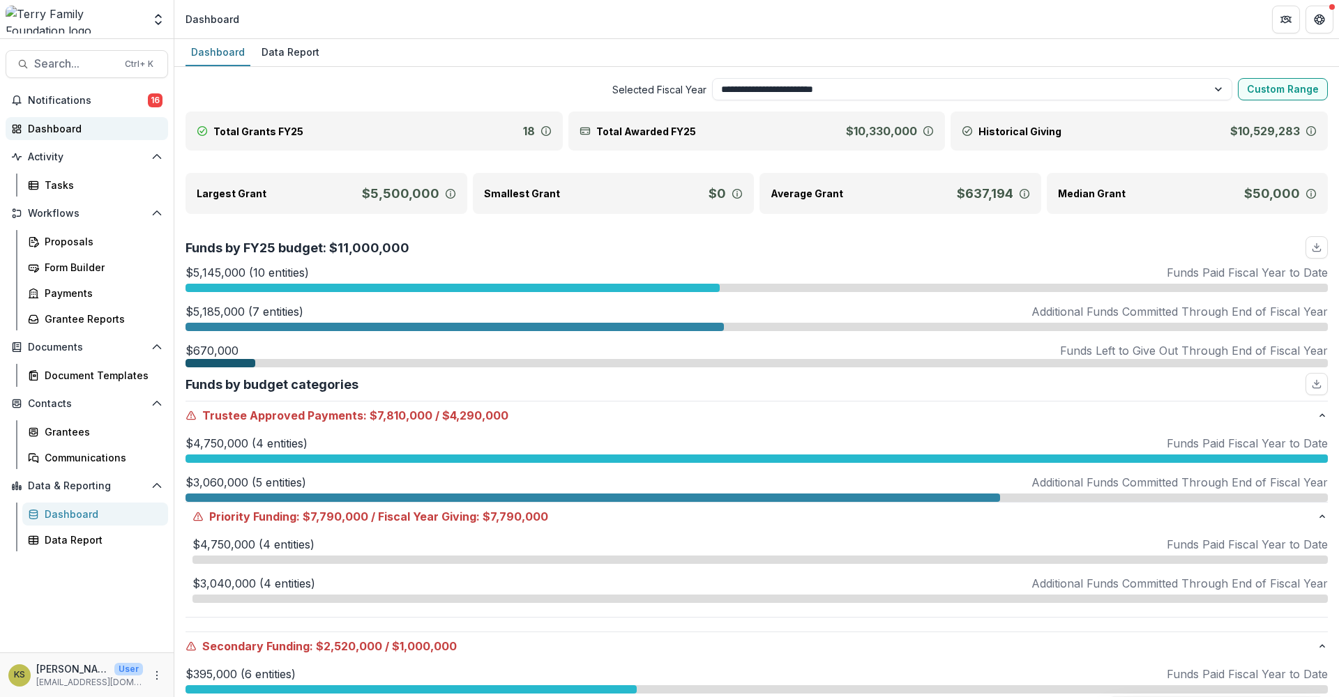
click at [60, 123] on div "Dashboard" at bounding box center [92, 128] width 129 height 15
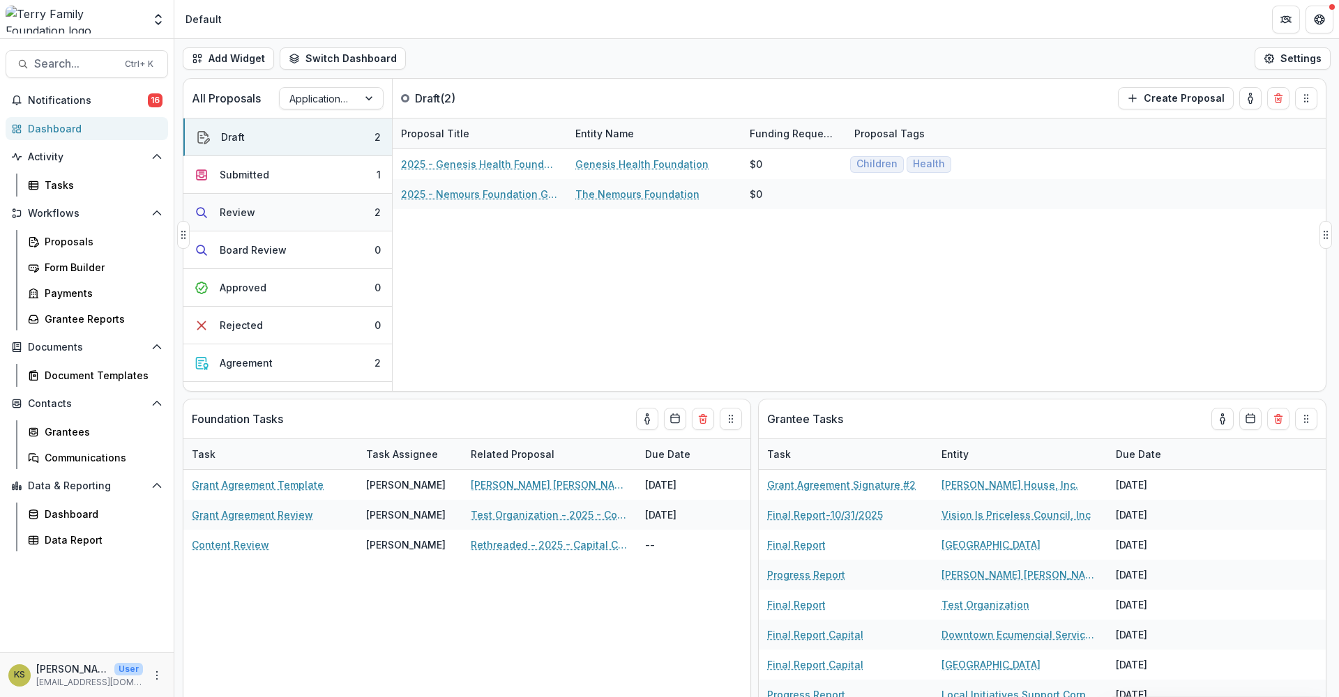
click at [239, 208] on div "Review" at bounding box center [238, 212] width 36 height 15
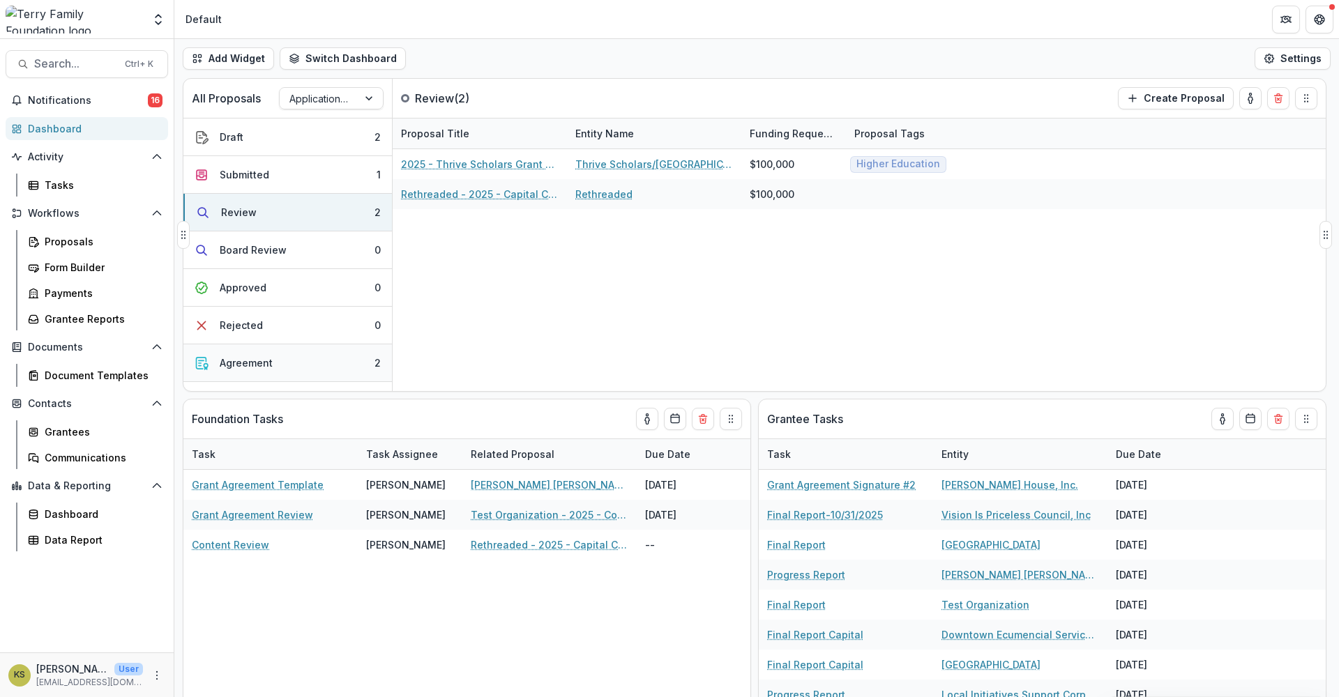
click at [244, 361] on div "Agreement" at bounding box center [246, 363] width 53 height 15
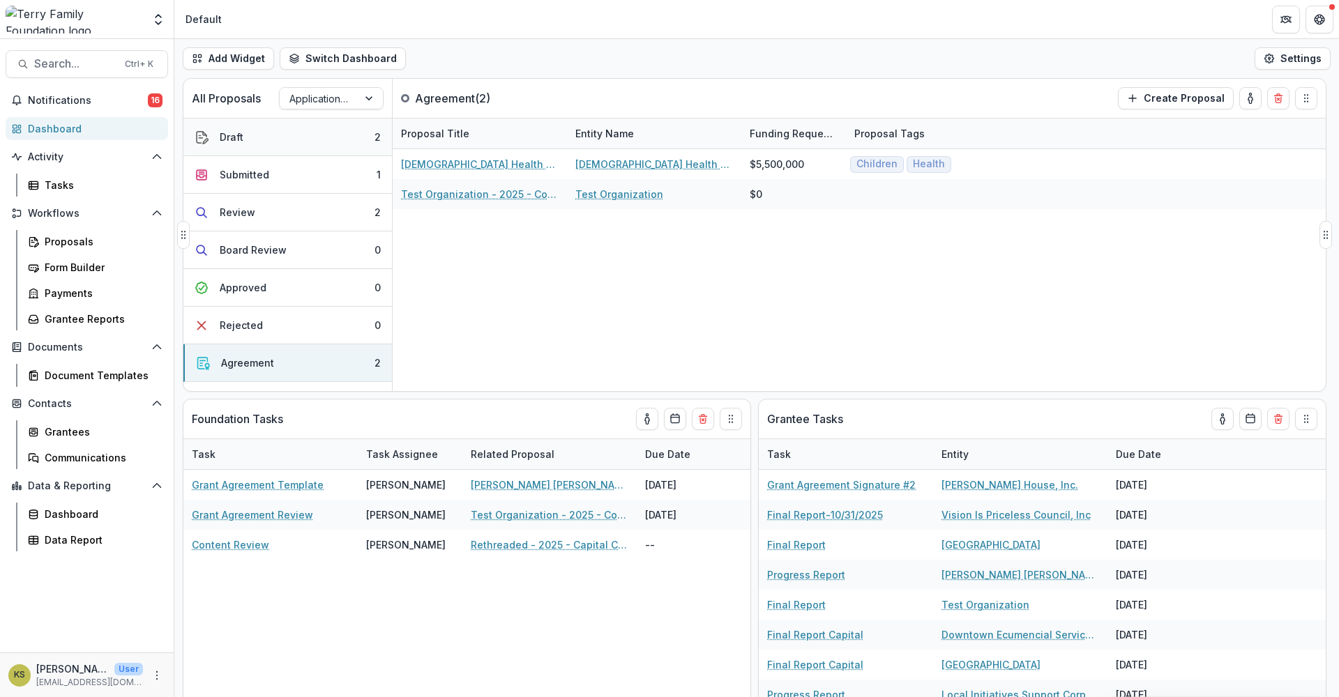
click at [235, 138] on div "Draft" at bounding box center [232, 137] width 24 height 15
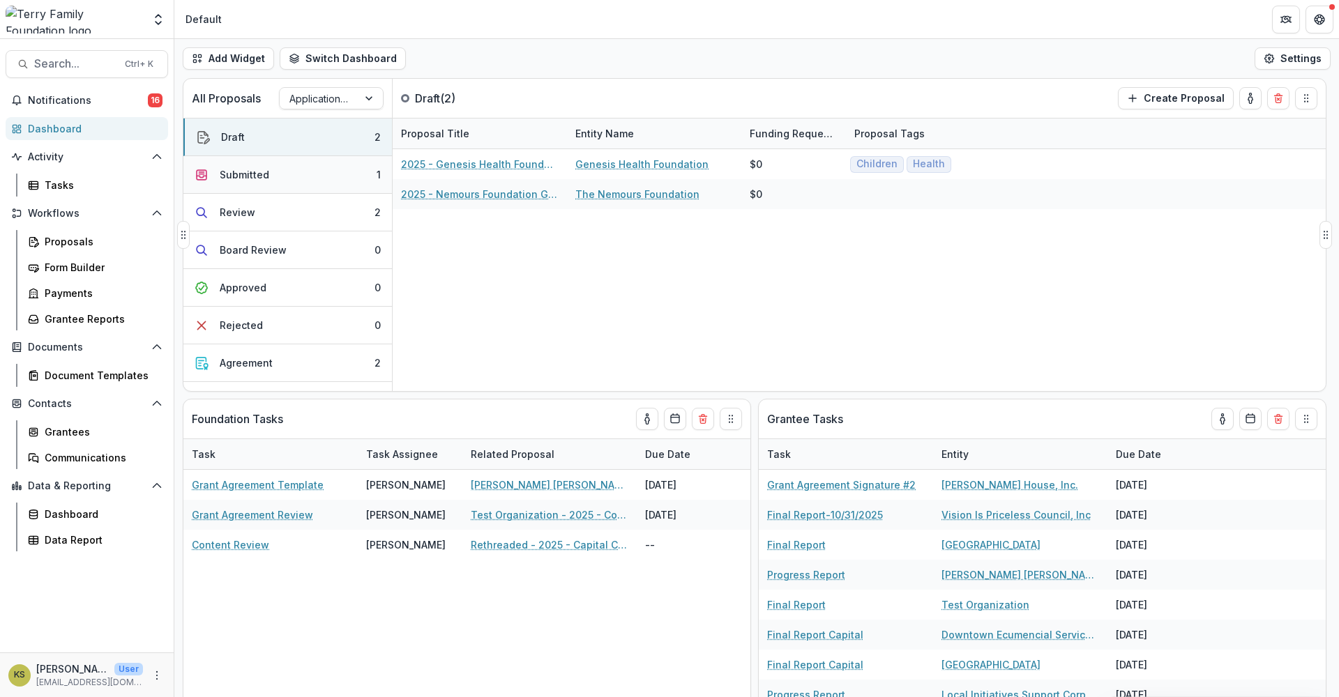
click at [235, 182] on button "Submitted 1" at bounding box center [287, 175] width 208 height 38
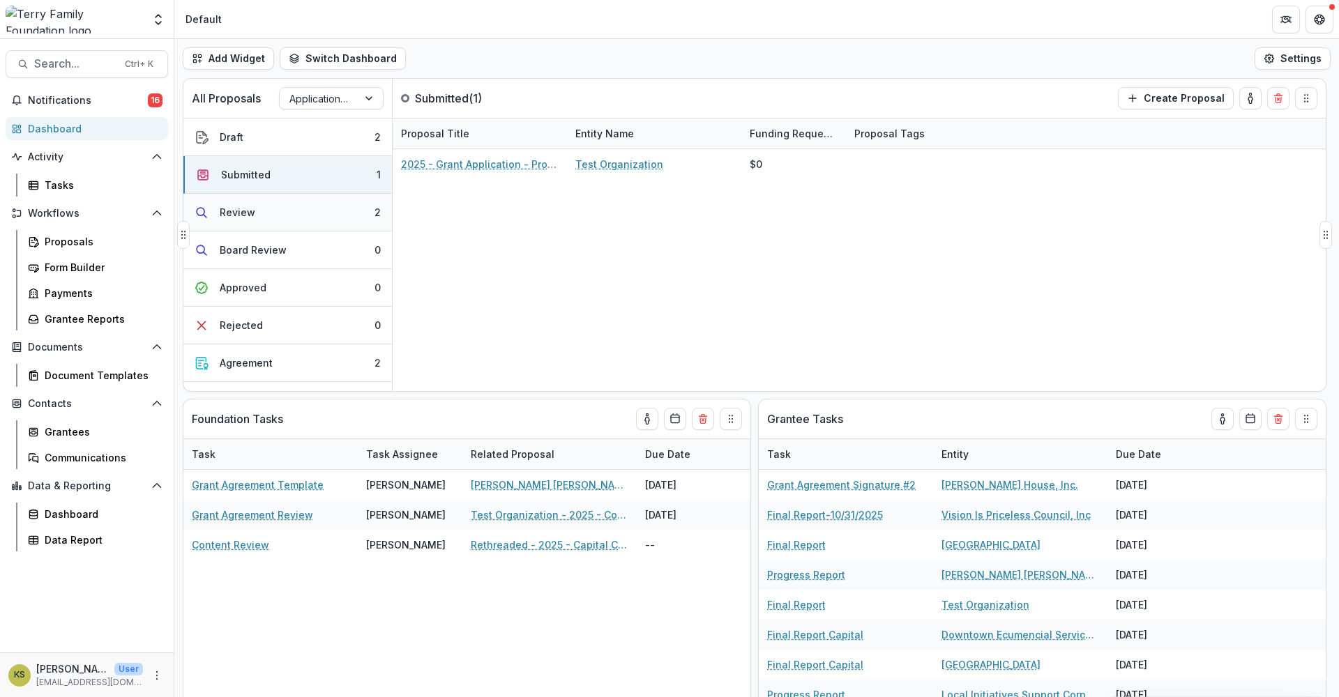
click at [285, 212] on button "Review 2" at bounding box center [287, 213] width 208 height 38
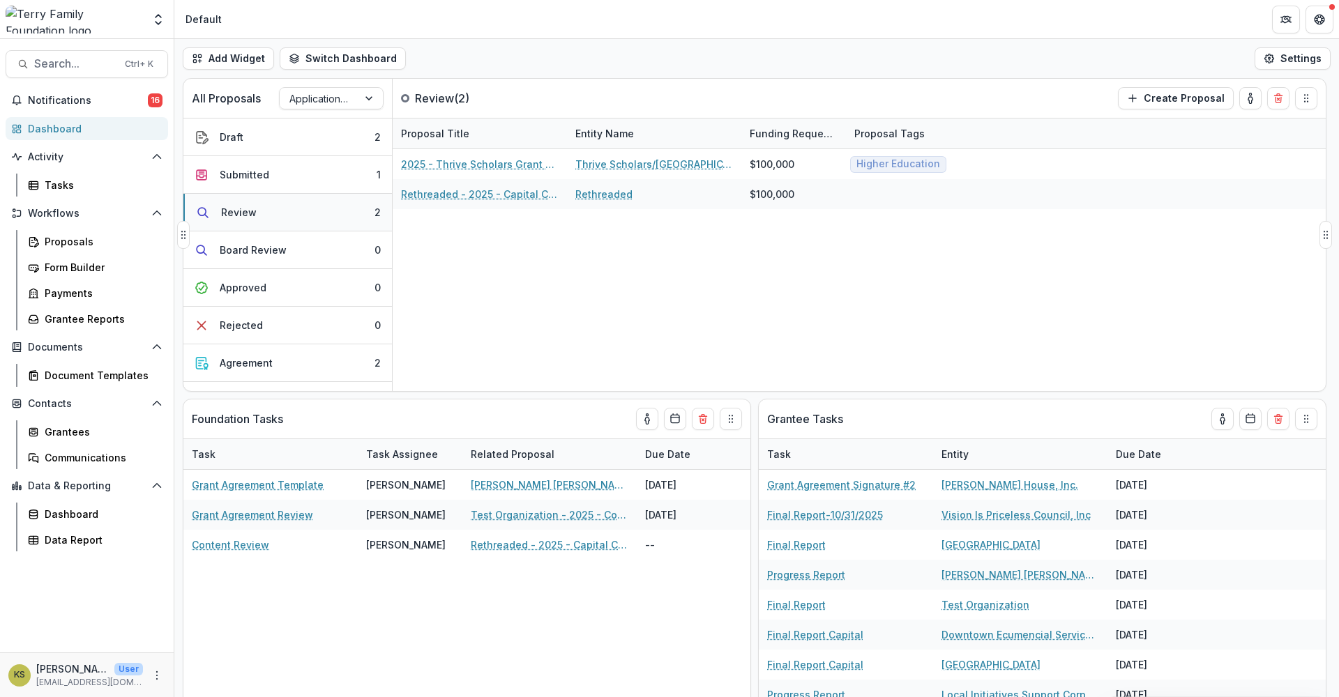
click at [259, 212] on button "Review 2" at bounding box center [287, 213] width 208 height 38
click at [372, 98] on div at bounding box center [370, 98] width 25 height 21
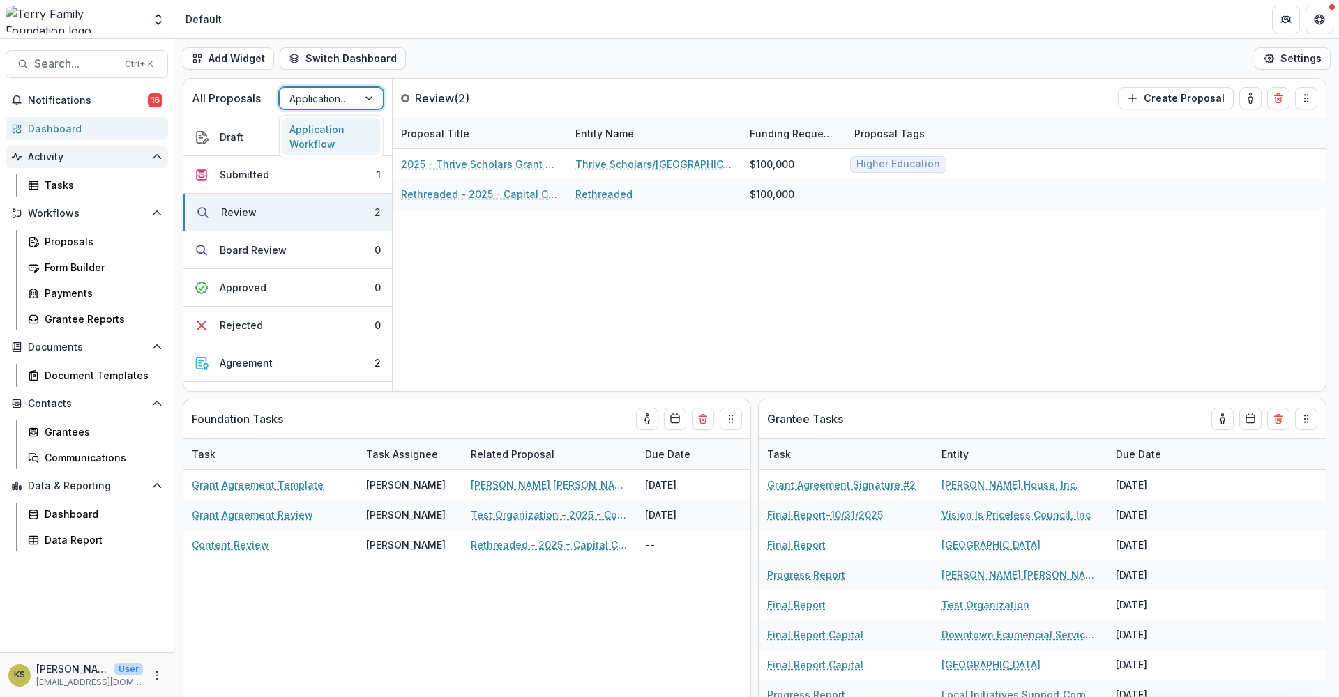
click at [51, 153] on span "Activity" at bounding box center [87, 157] width 118 height 12
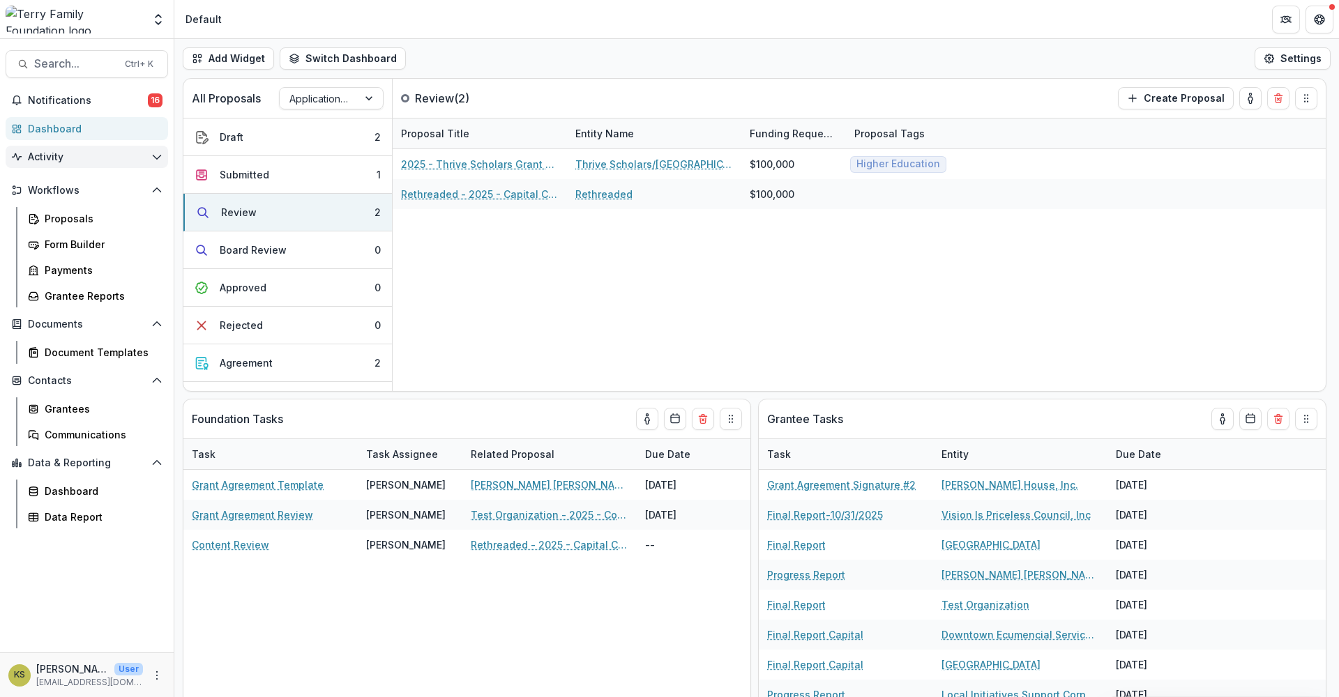
click at [51, 153] on span "Activity" at bounding box center [87, 157] width 118 height 12
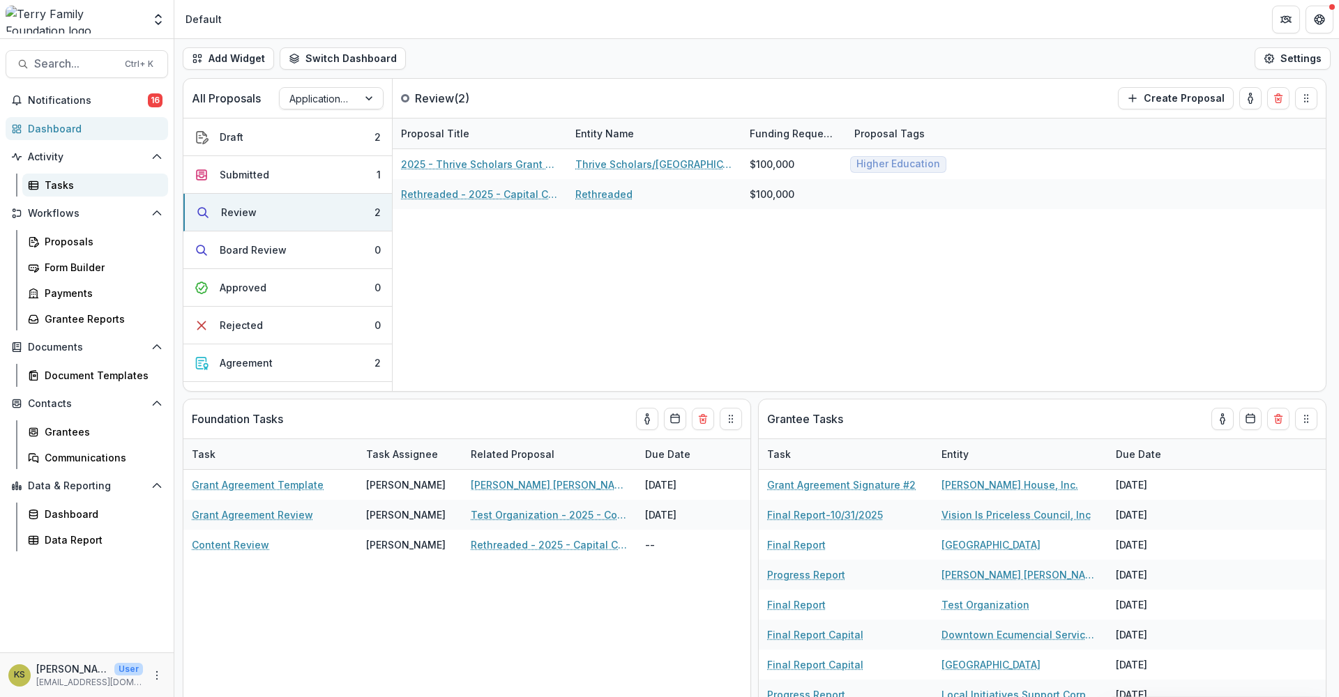
click at [56, 188] on div "Tasks" at bounding box center [101, 185] width 112 height 15
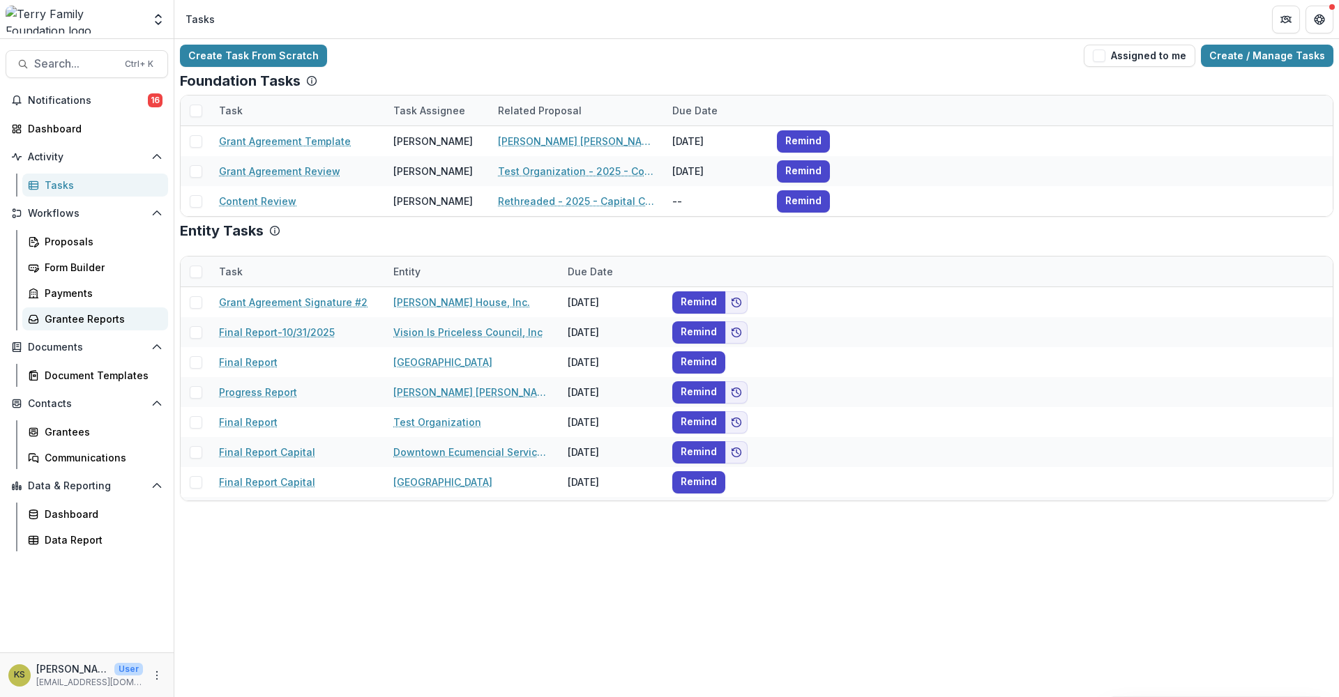
click at [76, 321] on div "Grantee Reports" at bounding box center [101, 319] width 112 height 15
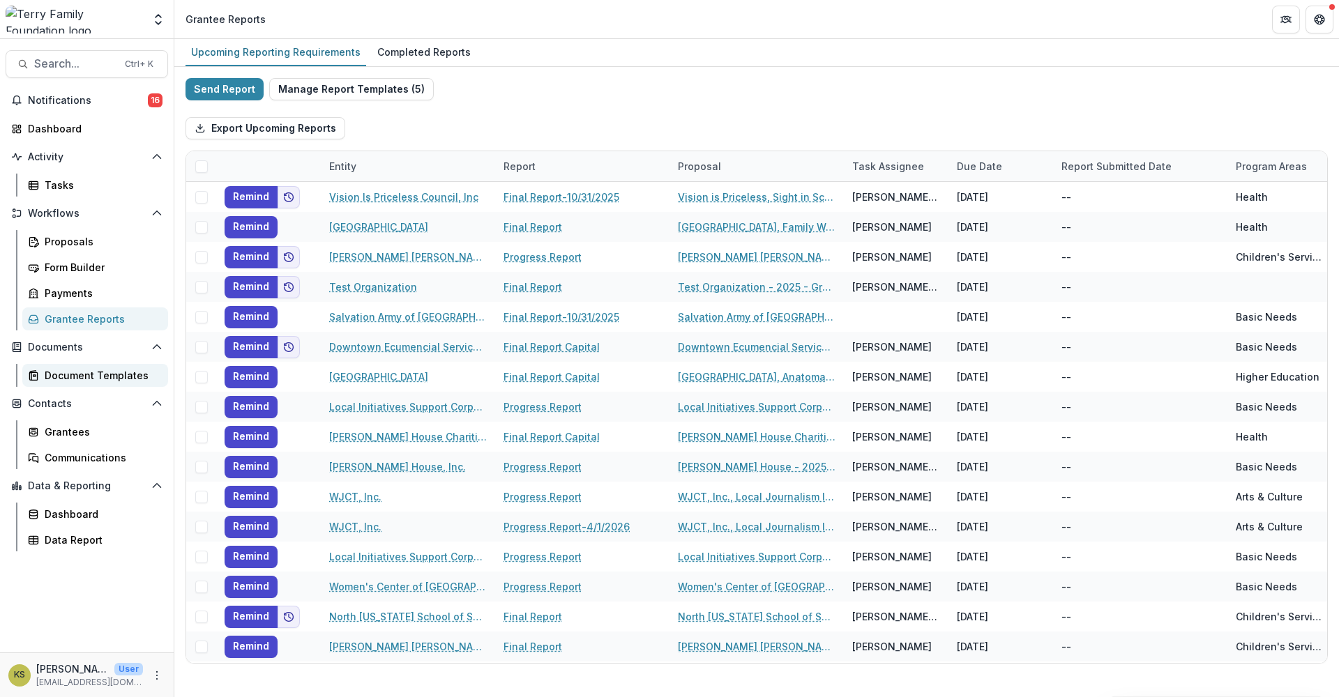
click at [88, 374] on div "Document Templates" at bounding box center [101, 375] width 112 height 15
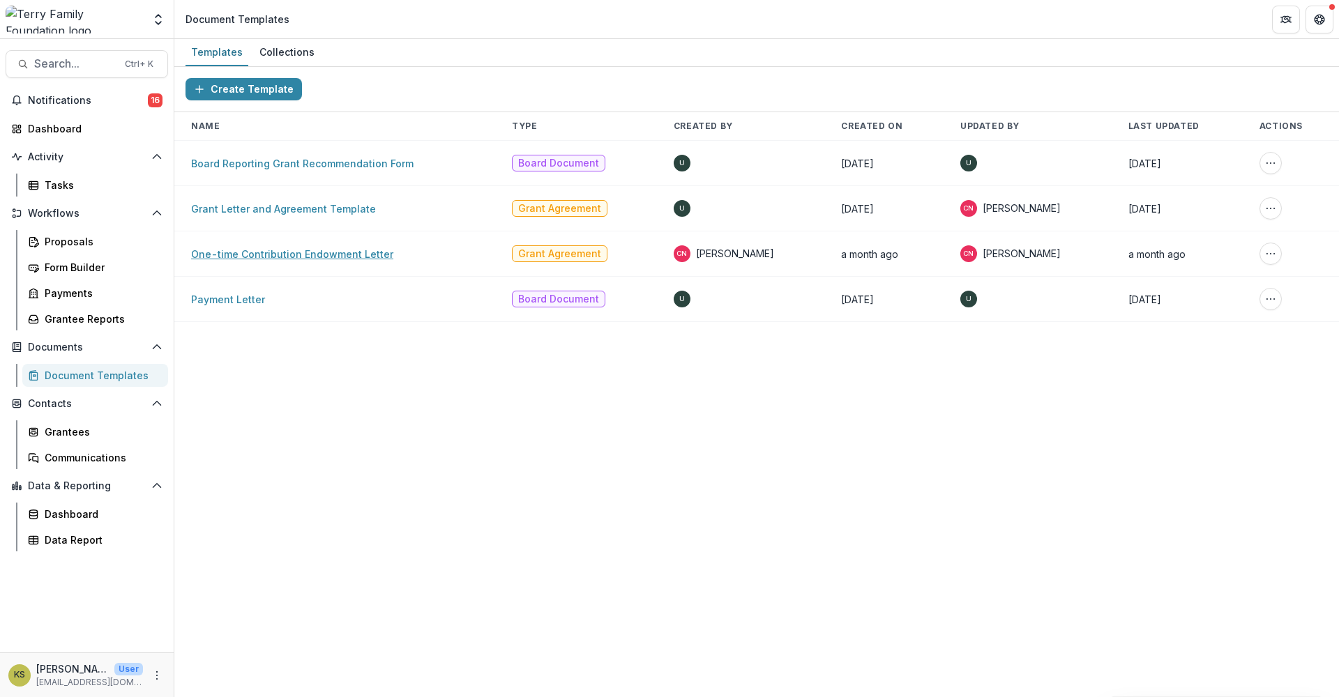
click at [285, 255] on link "One-time Contribution Endowment Letter" at bounding box center [292, 254] width 202 height 12
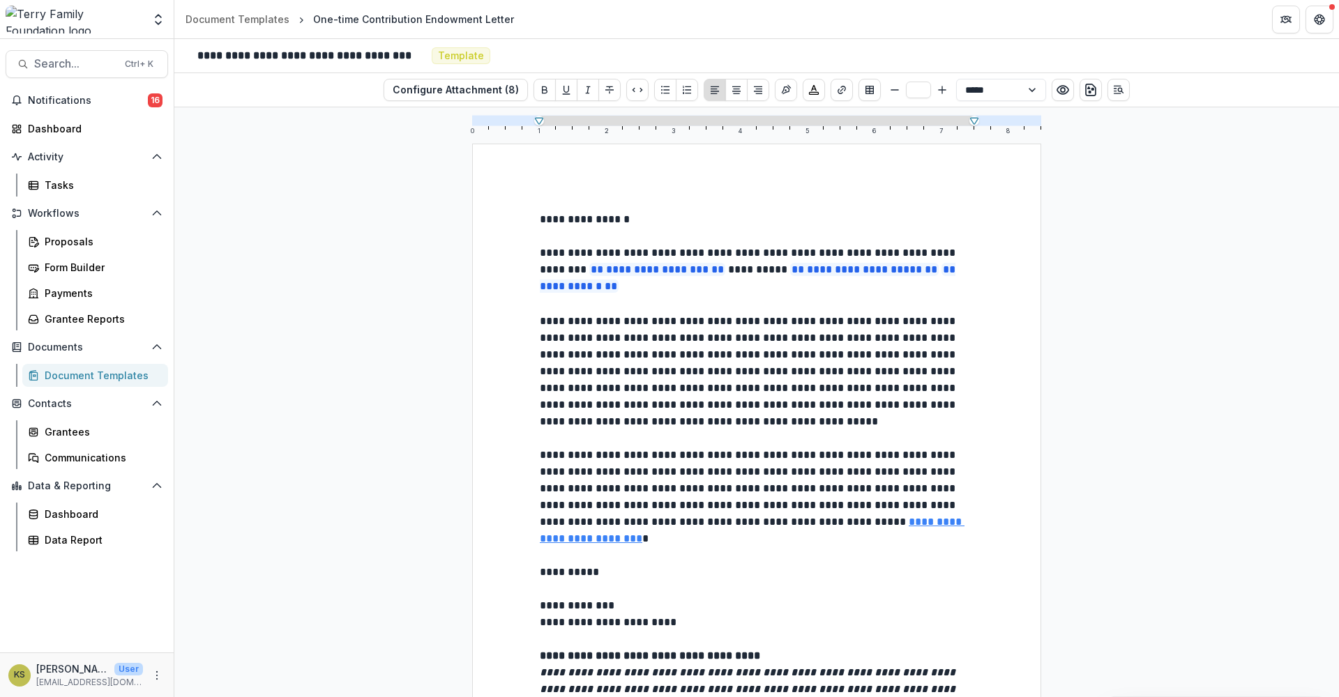
click at [93, 374] on div "Document Templates" at bounding box center [101, 375] width 112 height 15
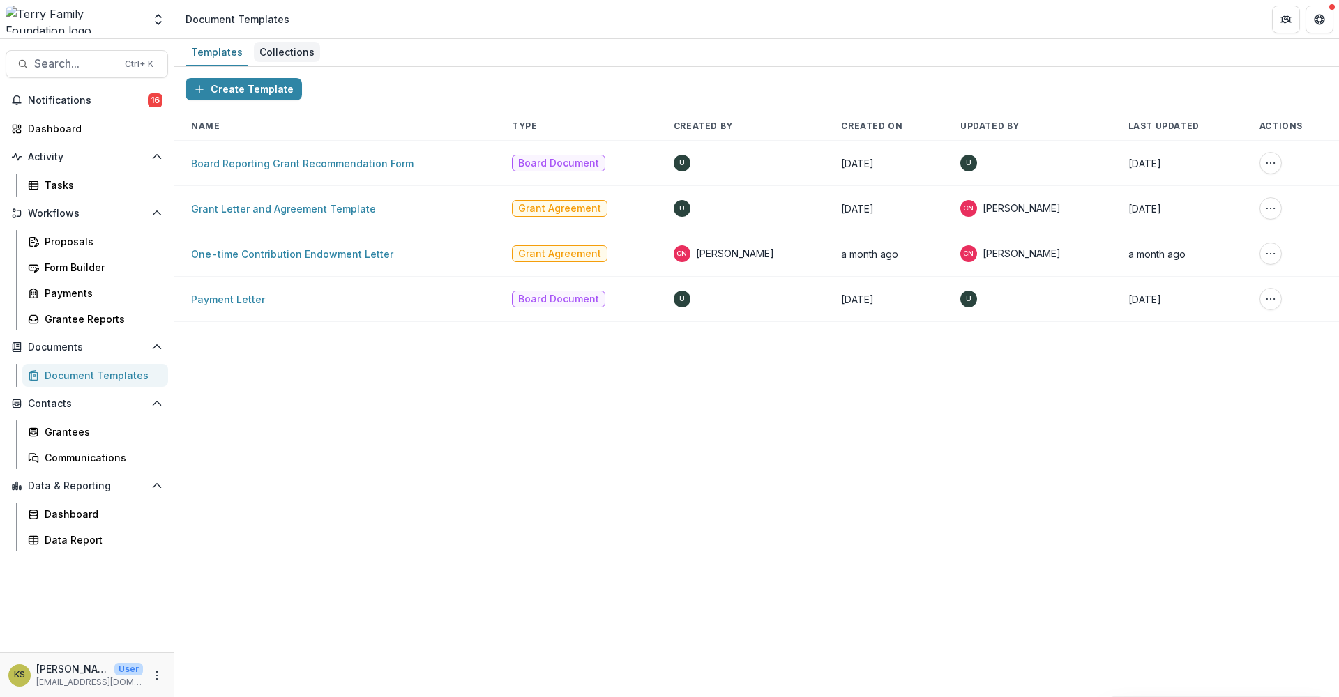
click at [288, 50] on div "Collections" at bounding box center [287, 52] width 66 height 20
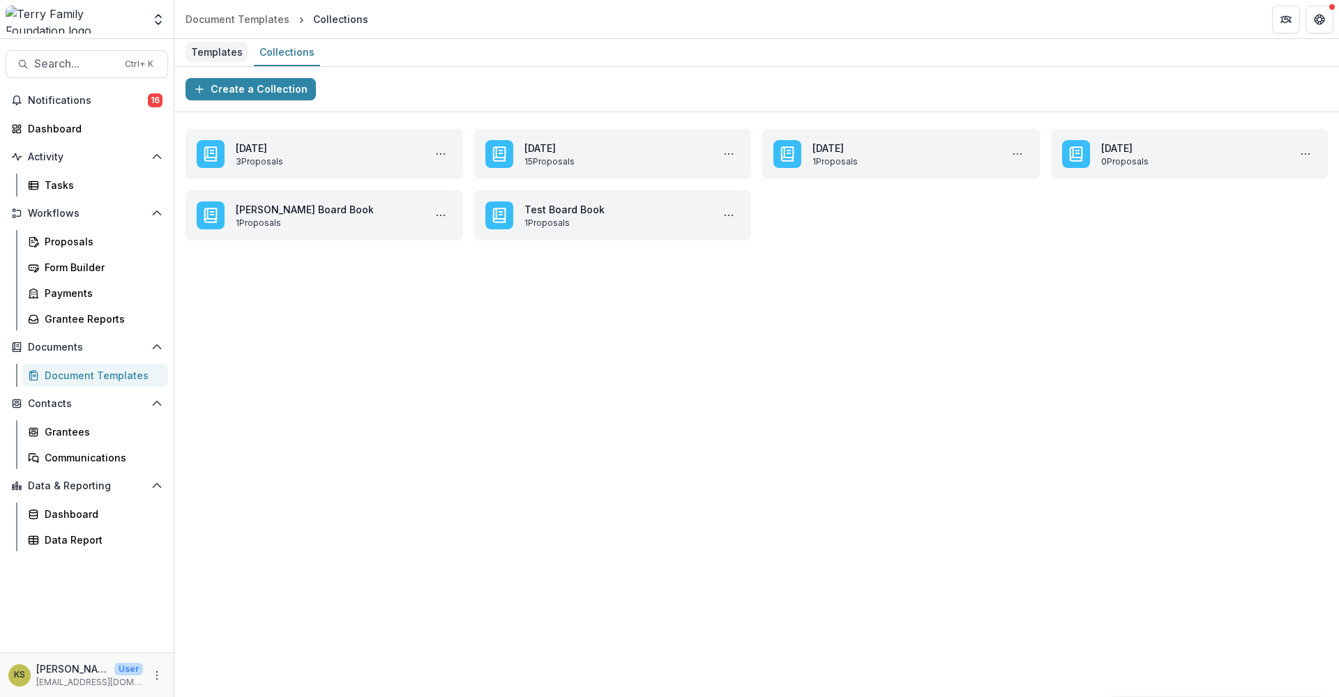
click at [237, 53] on div "Templates" at bounding box center [216, 52] width 63 height 20
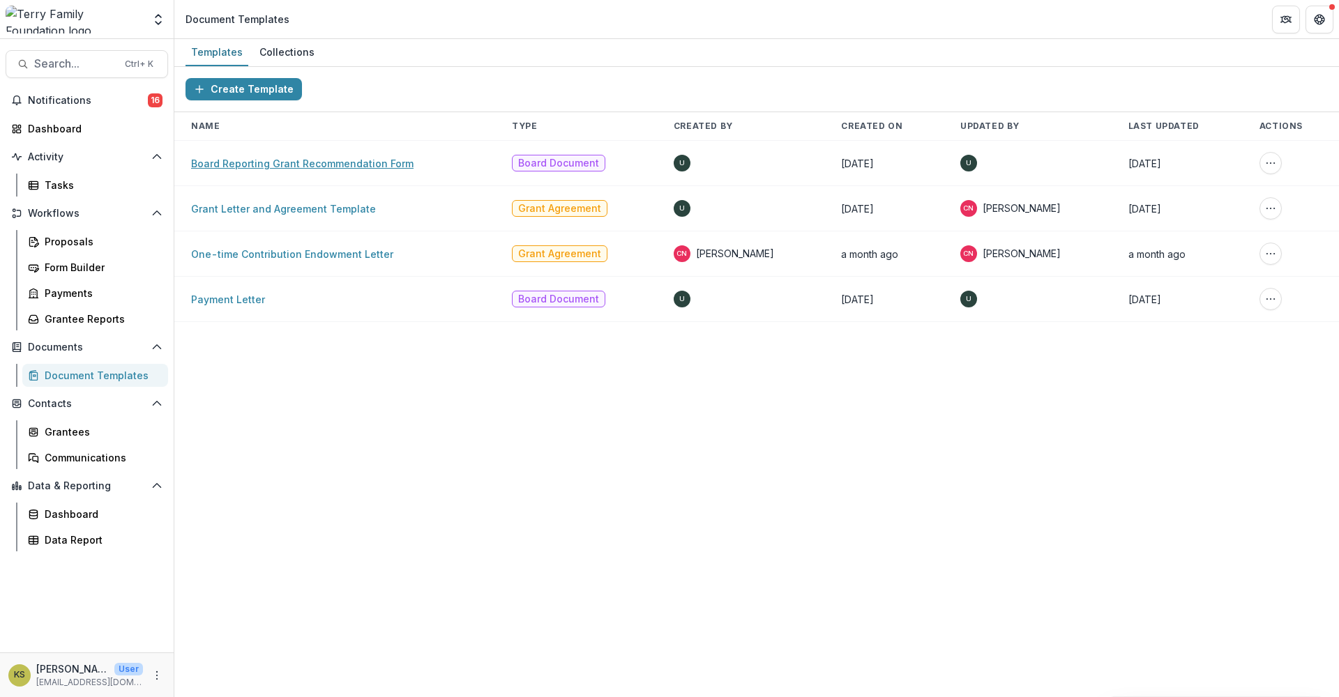
click at [268, 160] on link "Board Reporting Grant Recommendation Form" at bounding box center [302, 164] width 222 height 12
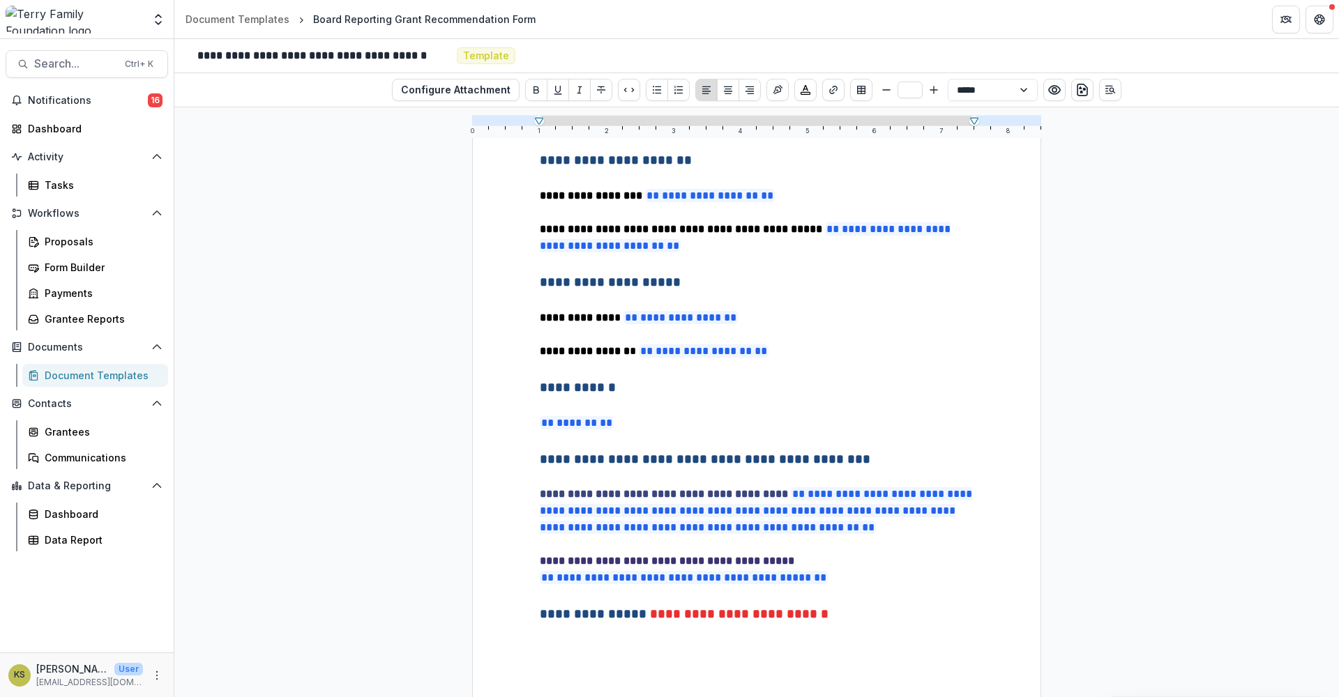
scroll to position [191, 0]
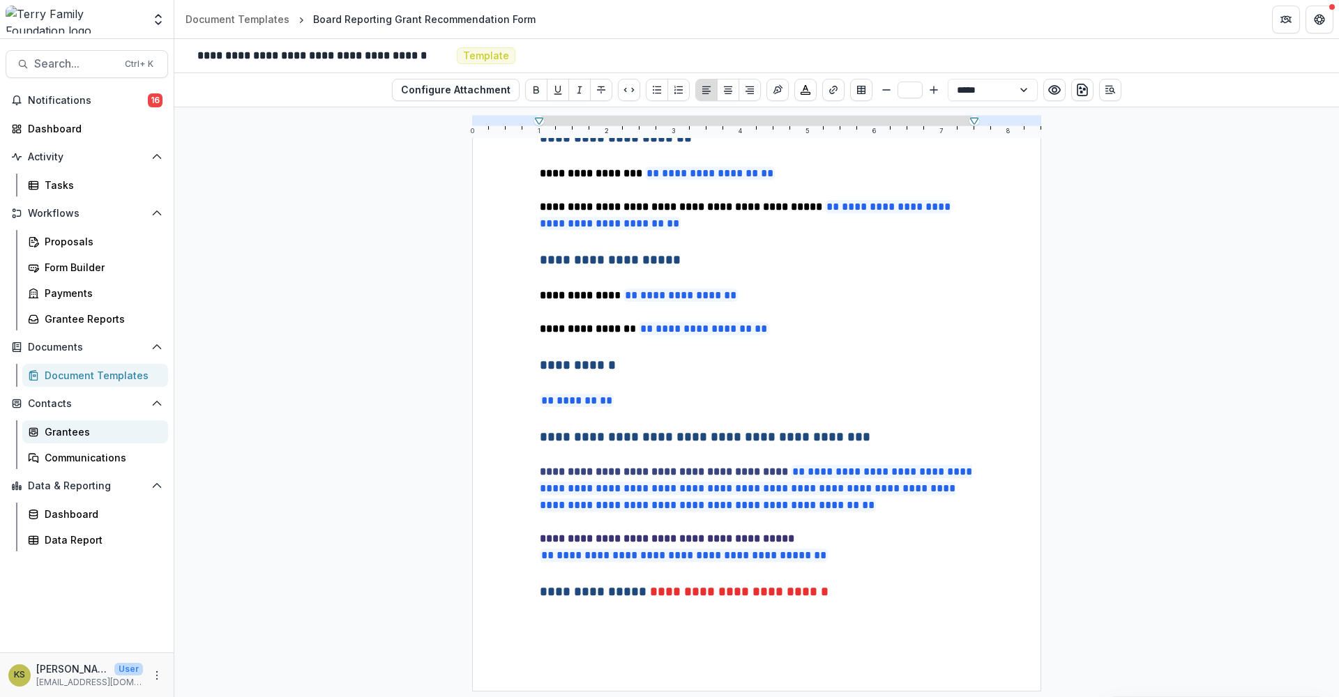
click at [72, 438] on div "Grantees" at bounding box center [101, 432] width 112 height 15
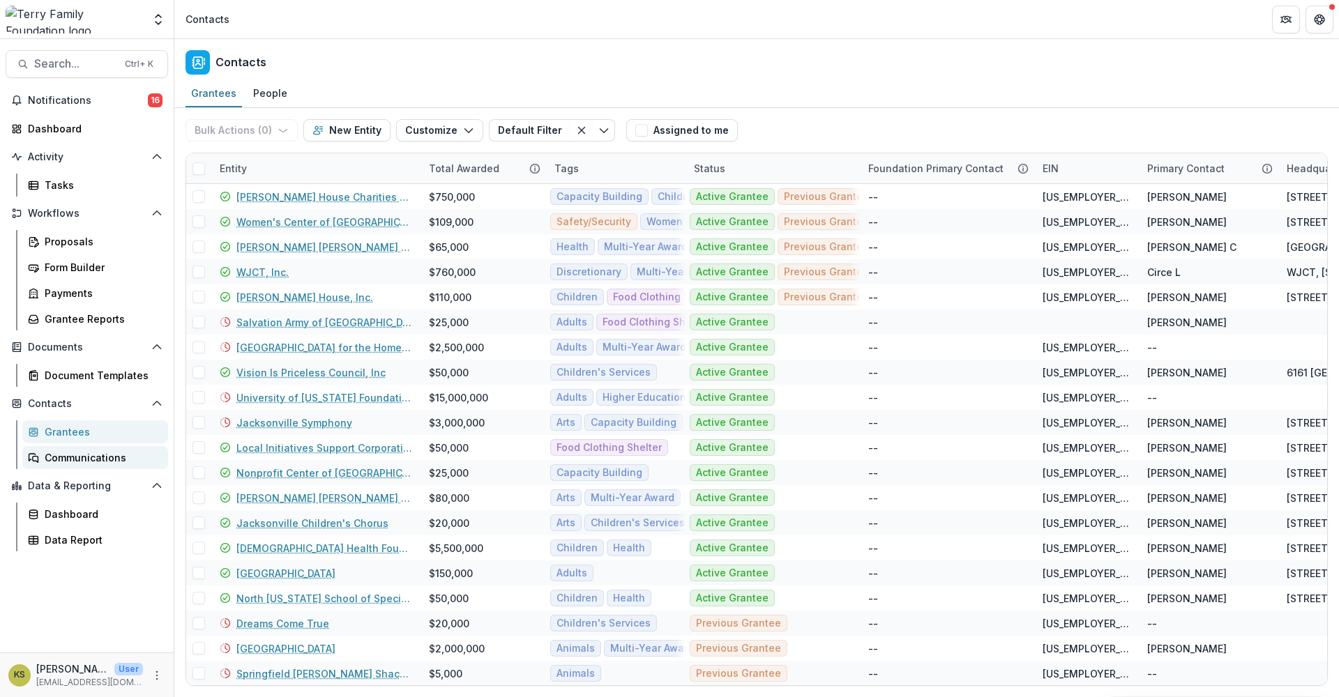
click at [74, 459] on div "Communications" at bounding box center [101, 457] width 112 height 15
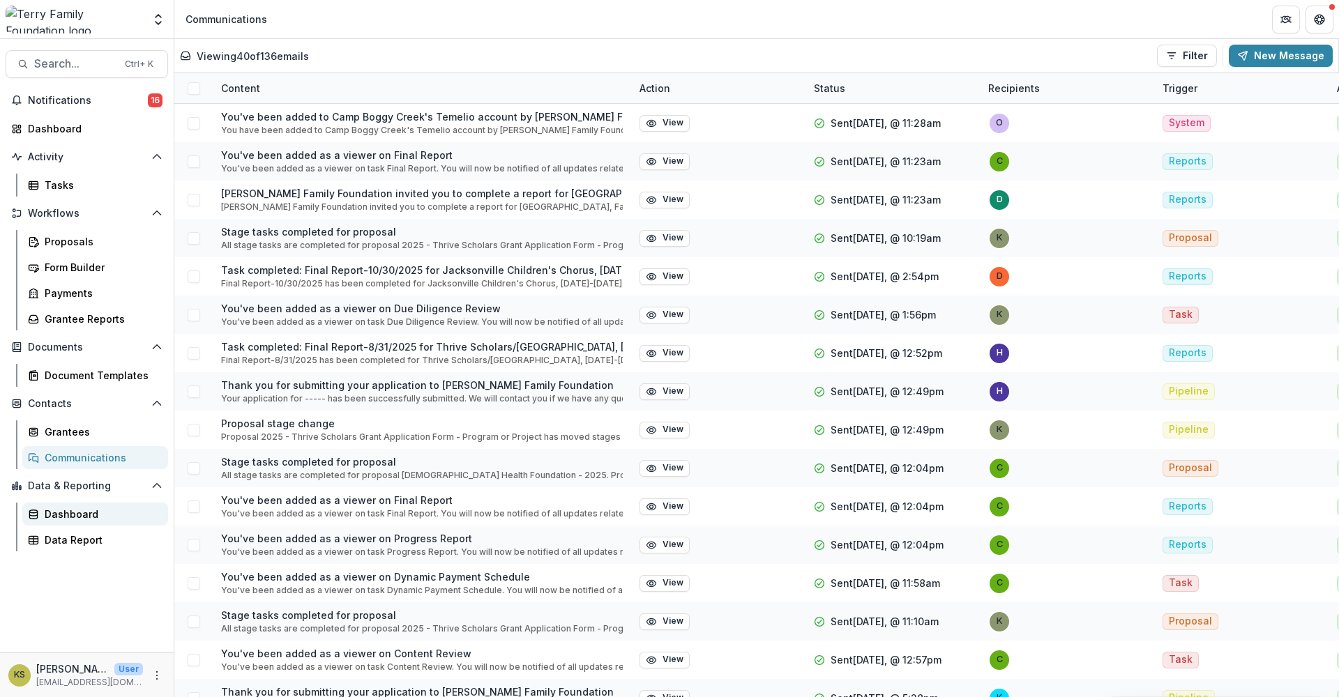
click at [75, 509] on div "Dashboard" at bounding box center [101, 514] width 112 height 15
select select "**********"
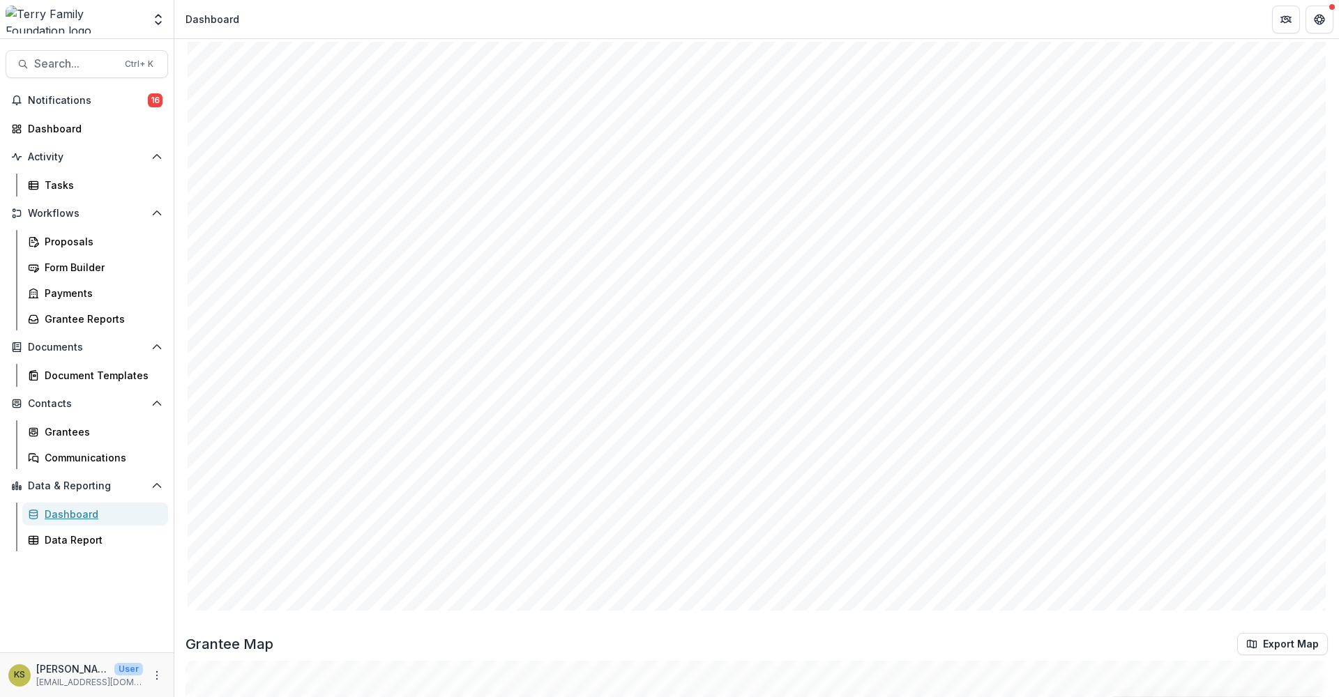
scroll to position [1939, 0]
click at [82, 533] on div "Data Report" at bounding box center [101, 540] width 112 height 15
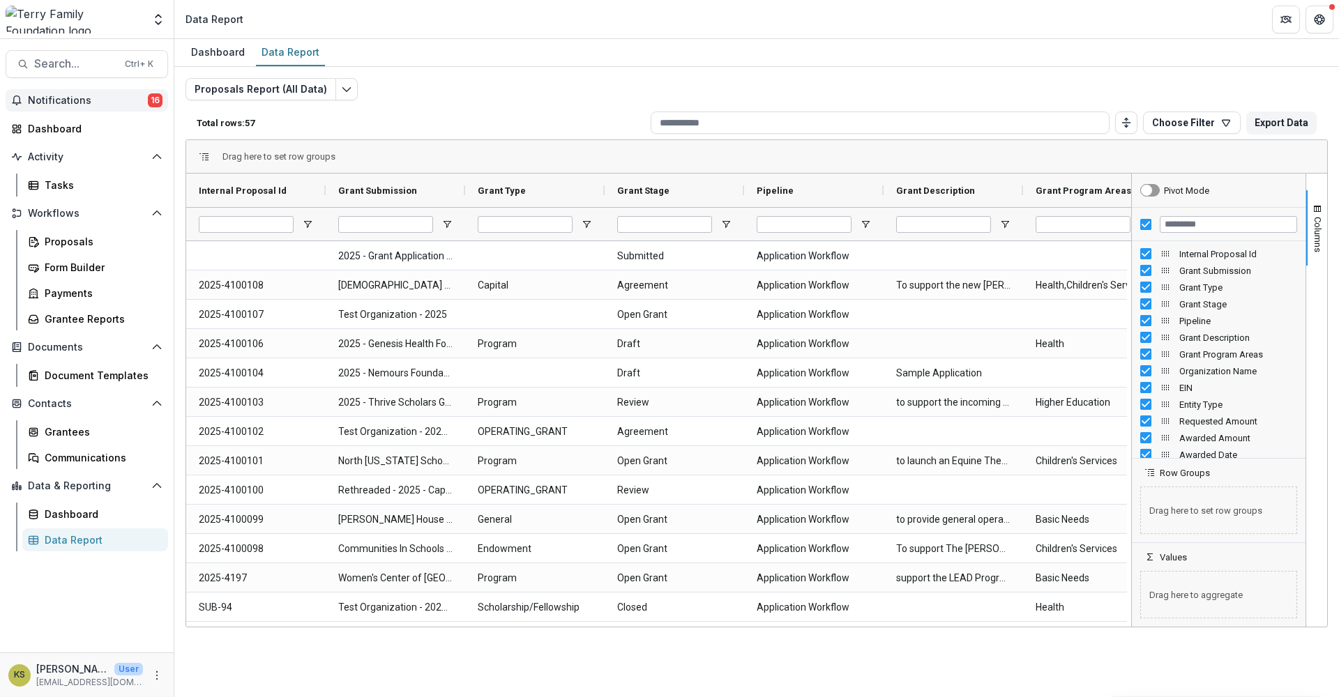
click at [85, 95] on span "Notifications" at bounding box center [88, 101] width 120 height 12
